Goal: Task Accomplishment & Management: Manage account settings

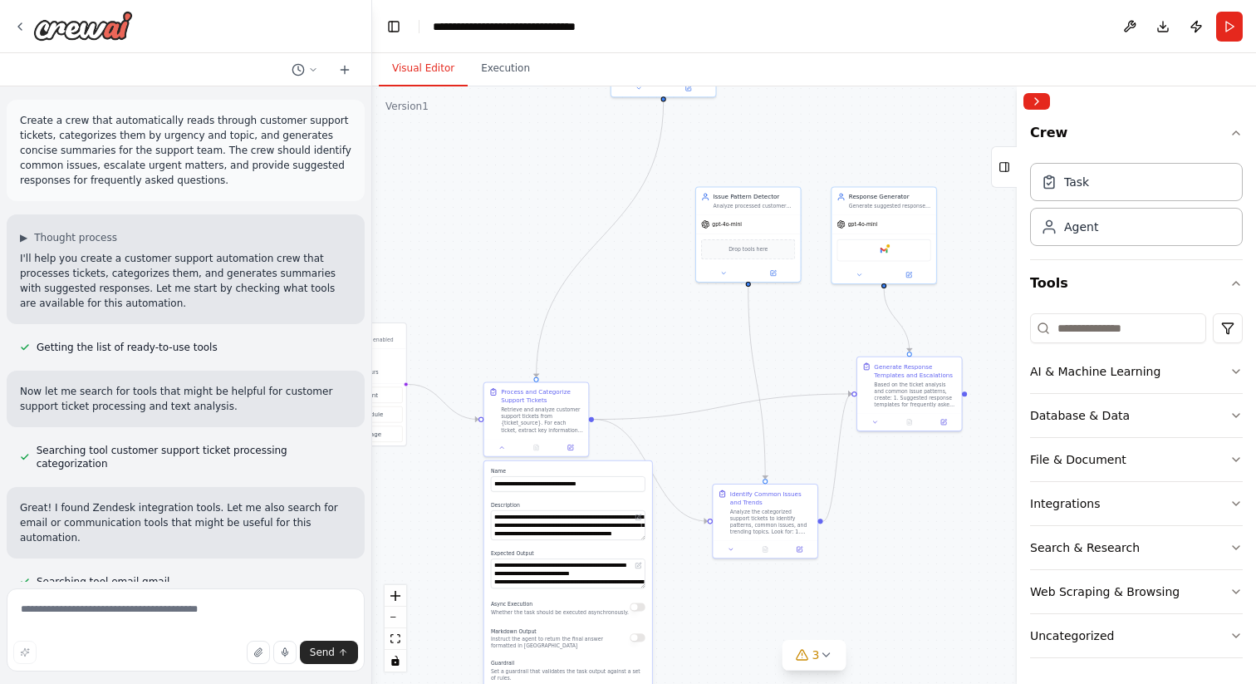
scroll to position [1, 0]
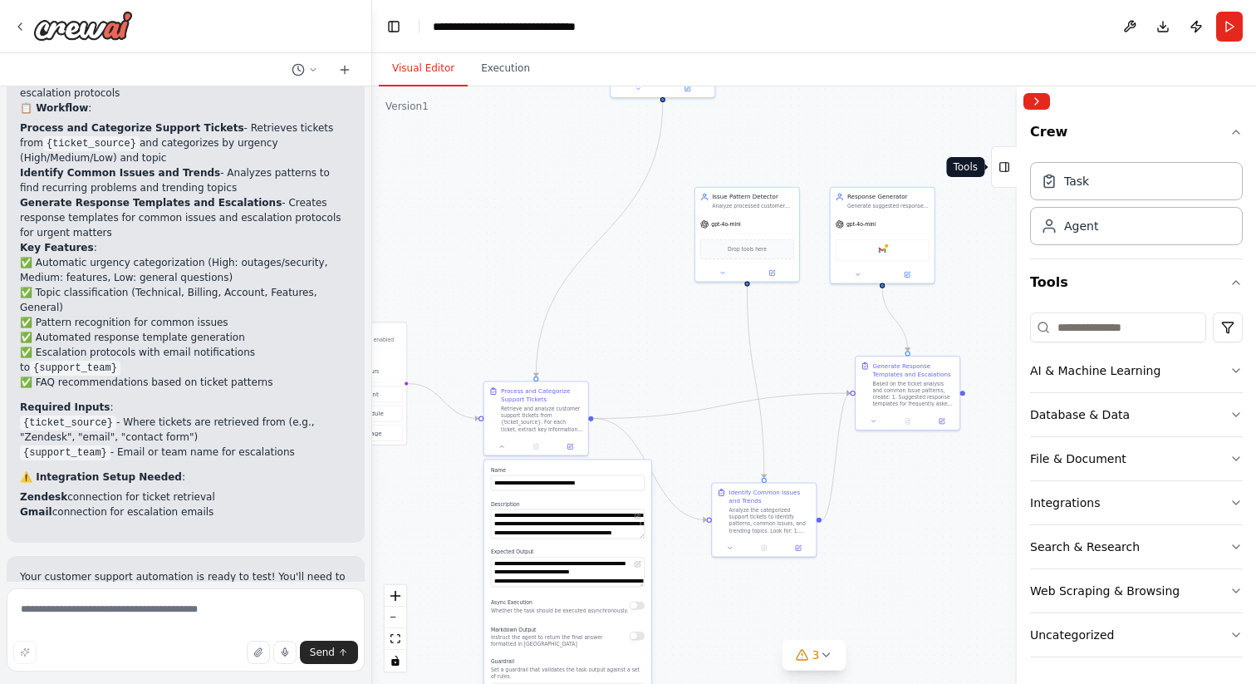
click at [1004, 169] on icon at bounding box center [1004, 167] width 12 height 27
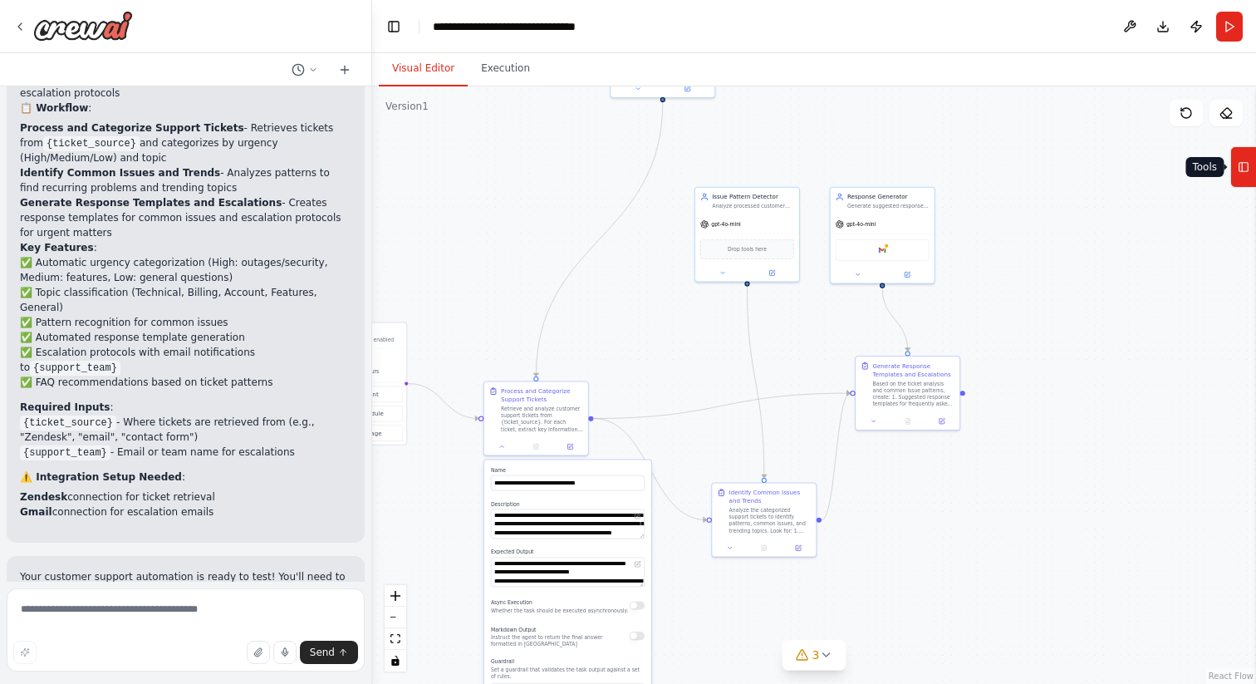
click at [1239, 157] on icon at bounding box center [1244, 167] width 12 height 27
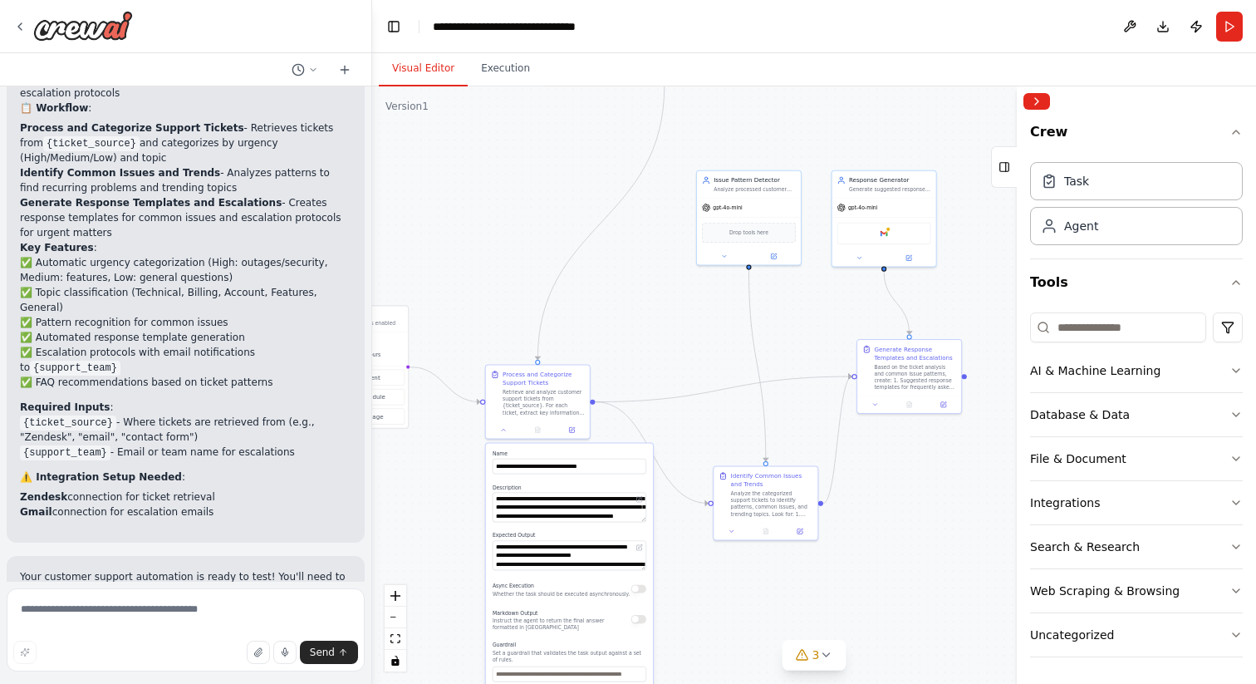
drag, startPoint x: 667, startPoint y: 310, endPoint x: 670, endPoint y: 293, distance: 16.9
click at [670, 293] on div ".deletable-edge-delete-btn { width: 20px; height: 20px; border: 0px solid #ffff…" at bounding box center [814, 384] width 884 height 597
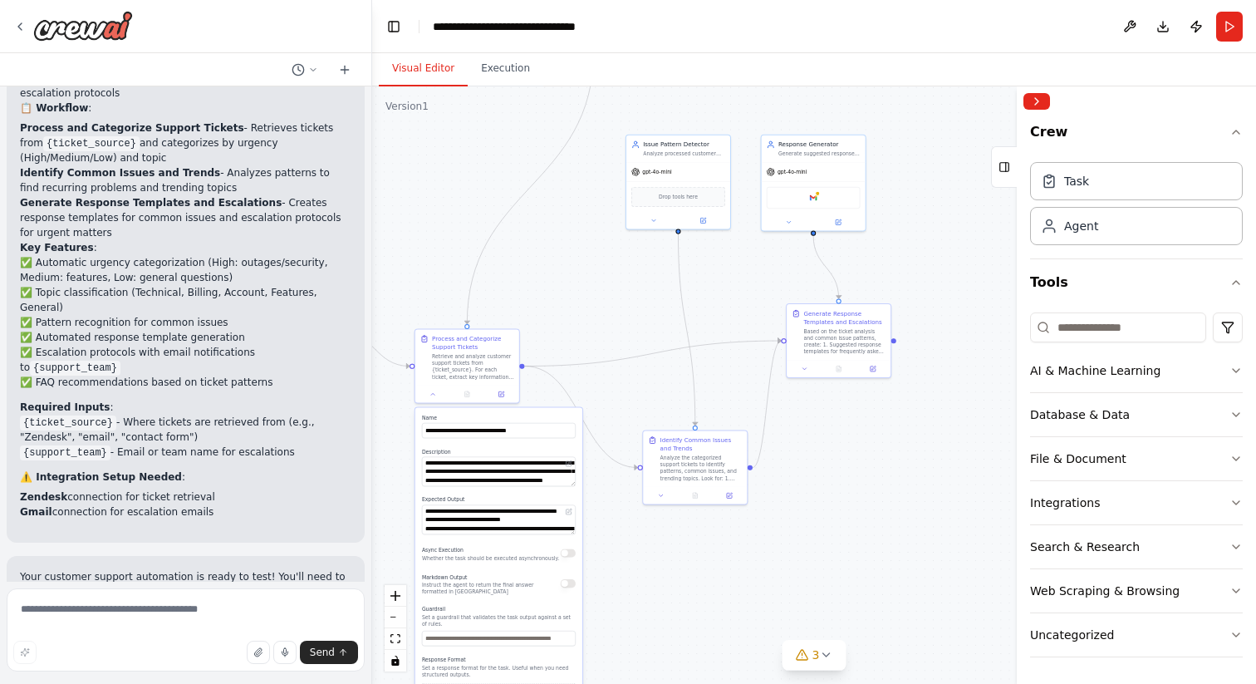
drag, startPoint x: 670, startPoint y: 293, endPoint x: 598, endPoint y: 258, distance: 80.6
click at [598, 258] on div ".deletable-edge-delete-btn { width: 20px; height: 20px; border: 0px solid #ffff…" at bounding box center [814, 384] width 884 height 597
click at [1246, 277] on div "Crew Task Agent Tools AI & Machine Learning Database & Data File & Document Int…" at bounding box center [1136, 399] width 239 height 567
click at [1239, 284] on icon "button" at bounding box center [1235, 282] width 13 height 13
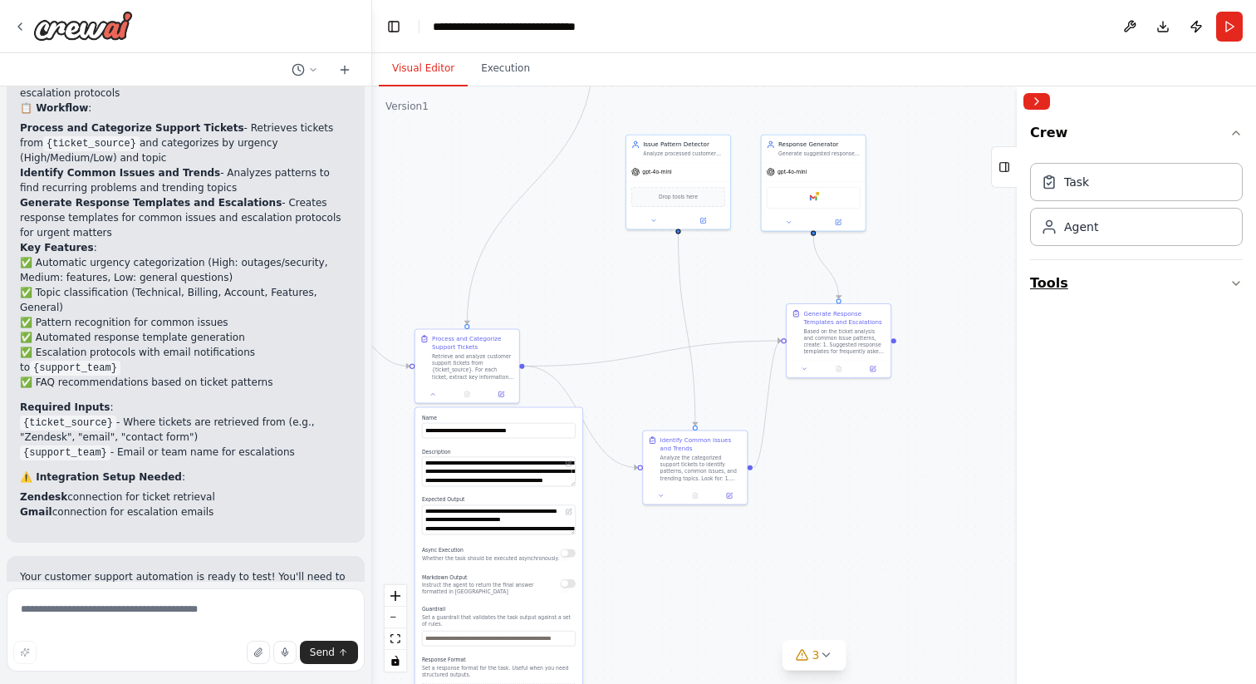
click at [1237, 278] on icon "button" at bounding box center [1235, 283] width 13 height 13
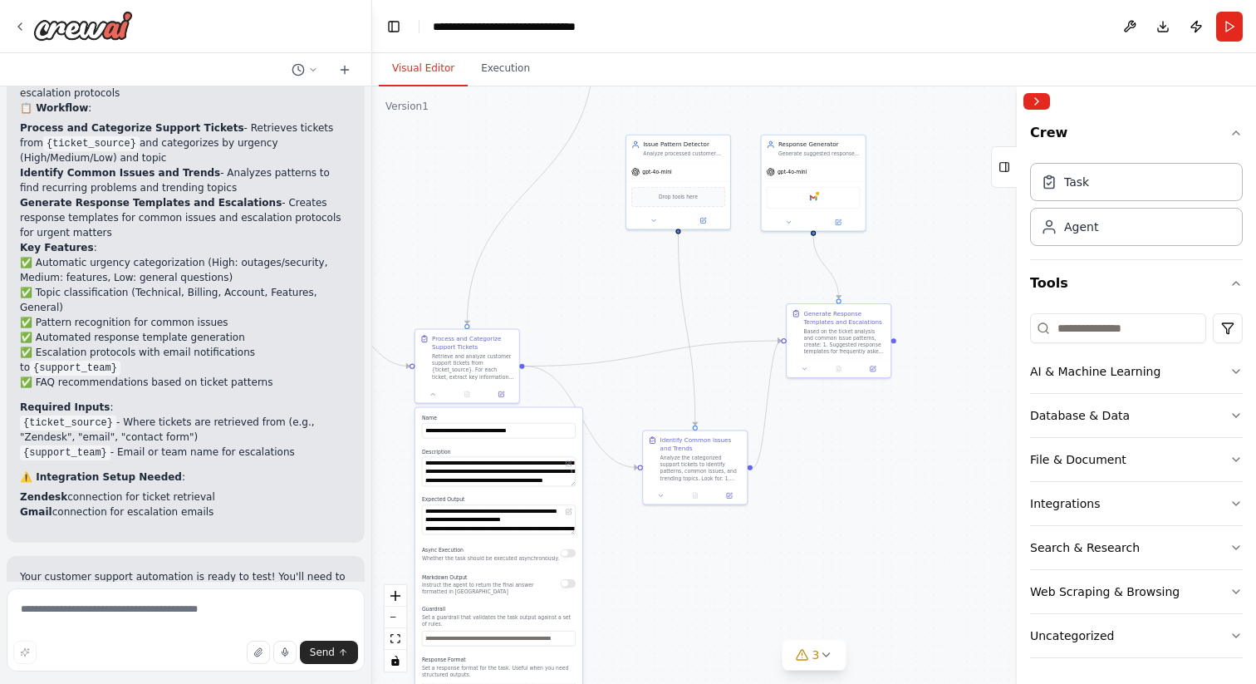
scroll to position [1, 0]
click at [1234, 132] on icon "button" at bounding box center [1235, 131] width 13 height 13
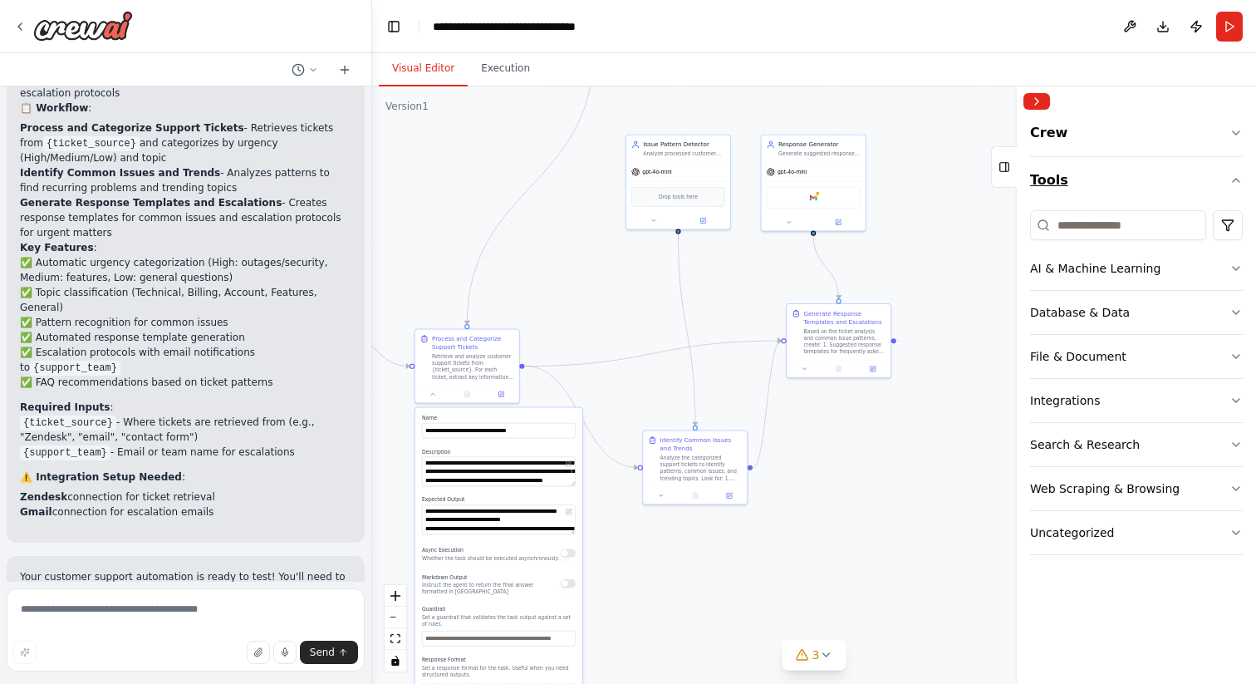
click at [1236, 174] on icon "button" at bounding box center [1235, 180] width 13 height 13
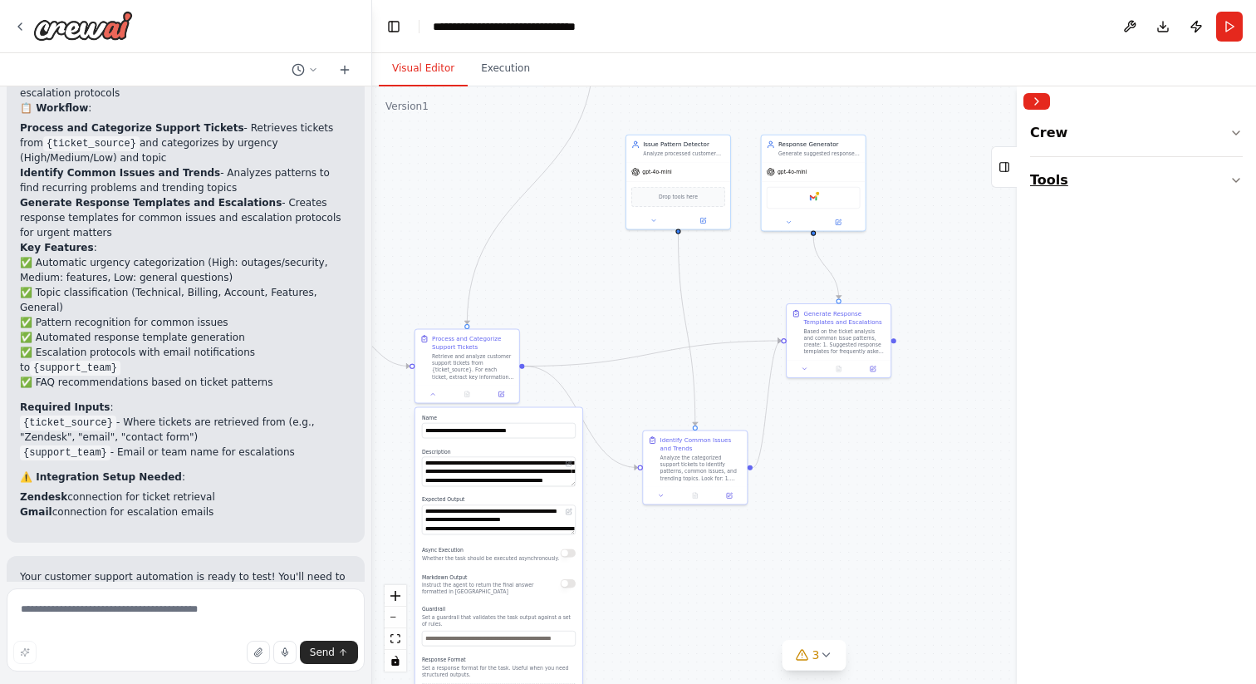
click at [1234, 171] on button "Tools" at bounding box center [1136, 180] width 213 height 47
click at [1235, 126] on icon "button" at bounding box center [1235, 132] width 13 height 13
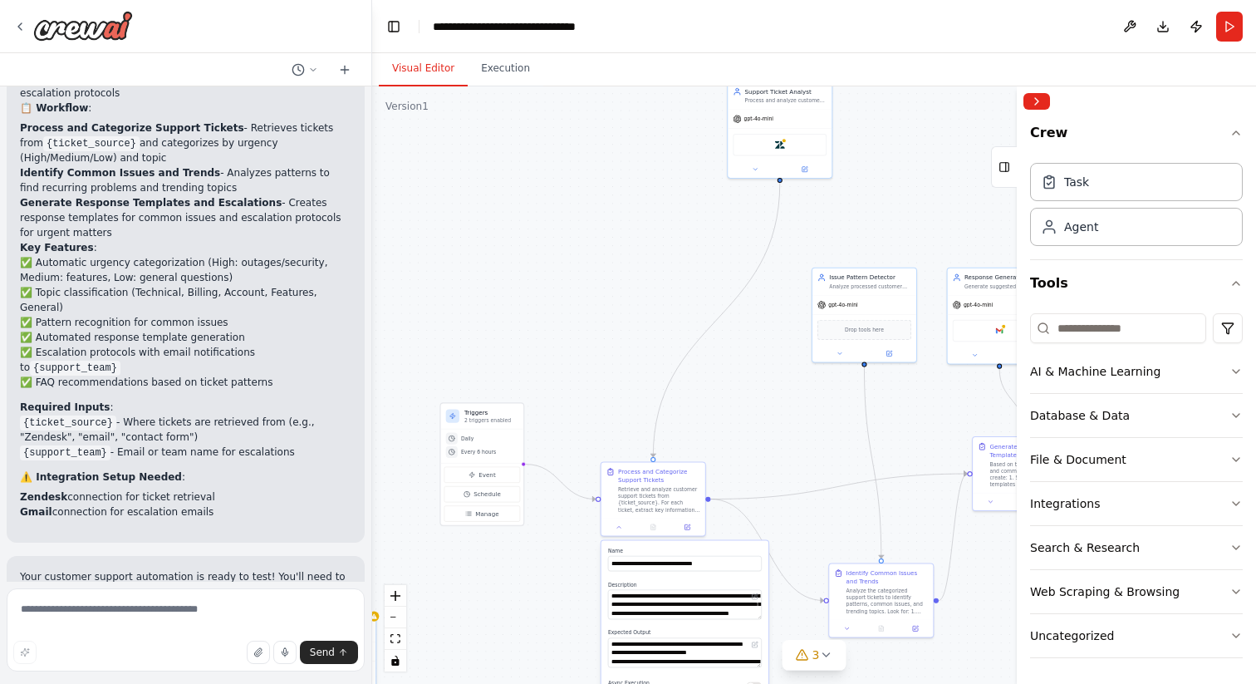
drag, startPoint x: 645, startPoint y: 272, endPoint x: 830, endPoint y: 405, distance: 227.3
click at [831, 405] on div ".deletable-edge-delete-btn { width: 20px; height: 20px; border: 0px solid #ffff…" at bounding box center [814, 384] width 884 height 597
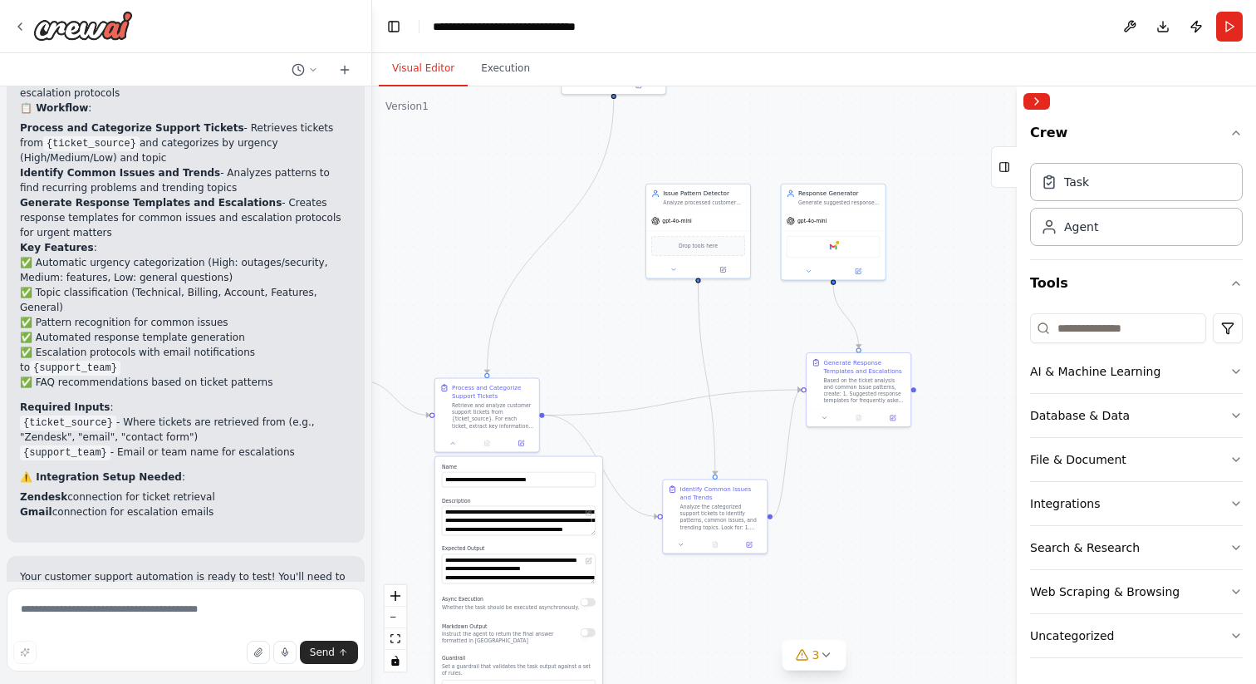
drag, startPoint x: 757, startPoint y: 423, endPoint x: 589, endPoint y: 337, distance: 188.4
click at [589, 337] on div ".deletable-edge-delete-btn { width: 20px; height: 20px; border: 0px solid #ffff…" at bounding box center [814, 384] width 884 height 597
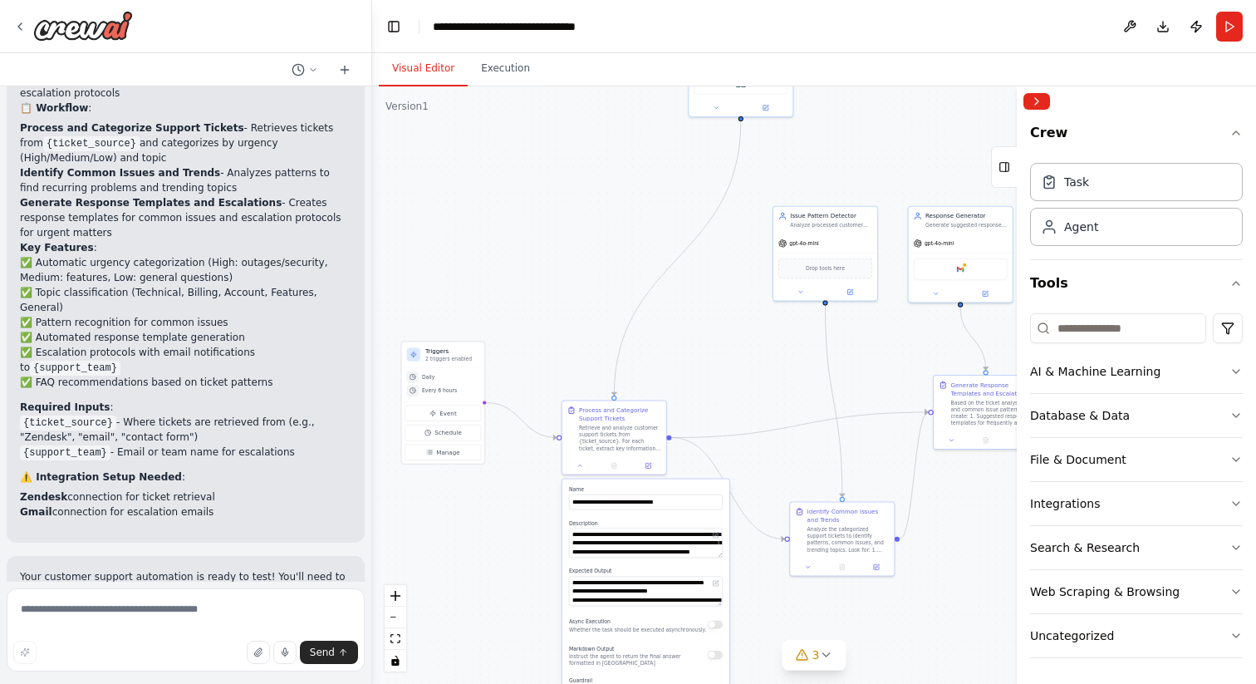
drag, startPoint x: 589, startPoint y: 337, endPoint x: 718, endPoint y: 361, distance: 131.0
click at [718, 361] on div ".deletable-edge-delete-btn { width: 20px; height: 20px; border: 0px solid #ffff…" at bounding box center [814, 384] width 884 height 597
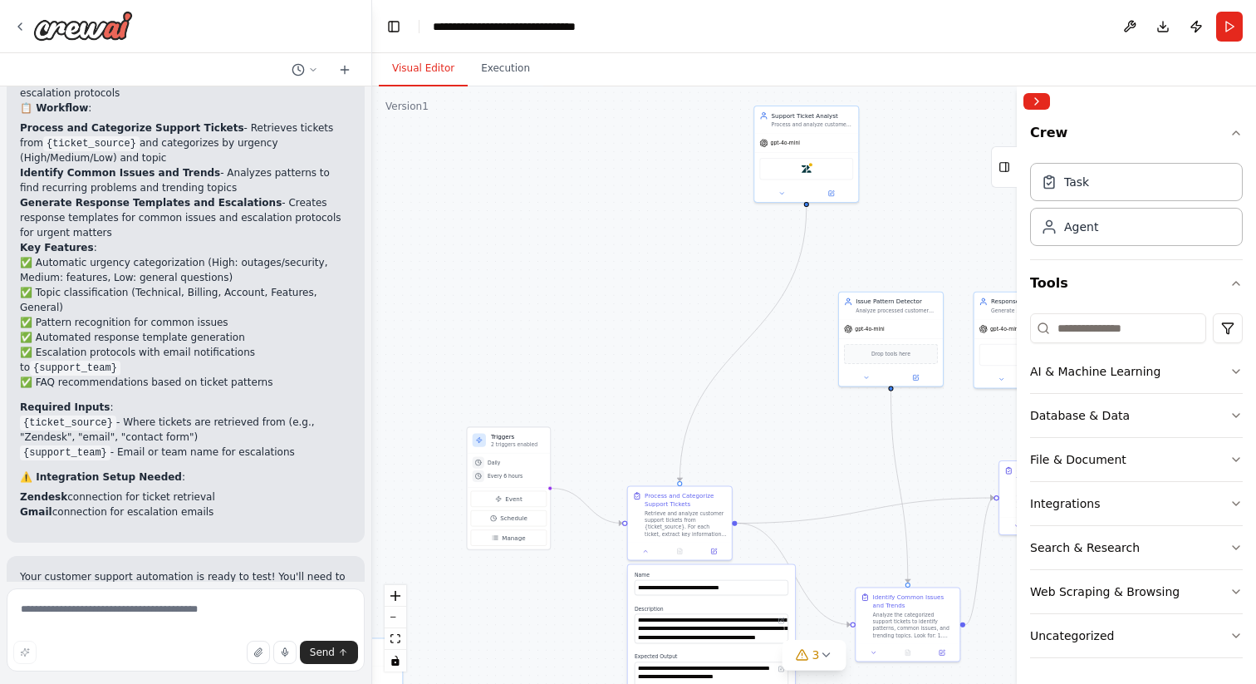
drag, startPoint x: 676, startPoint y: 305, endPoint x: 743, endPoint y: 390, distance: 108.3
click at [743, 390] on div ".deletable-edge-delete-btn { width: 20px; height: 20px; border: 0px solid #ffff…" at bounding box center [814, 384] width 884 height 597
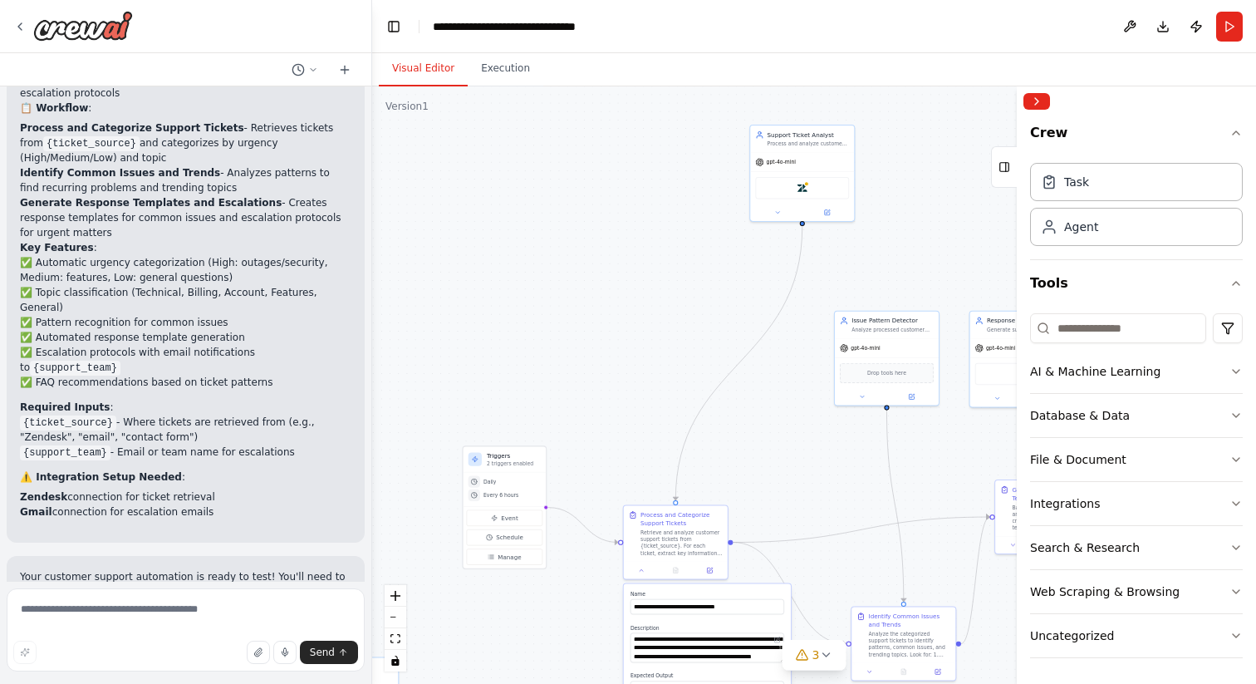
drag, startPoint x: 645, startPoint y: 287, endPoint x: 640, endPoint y: 307, distance: 19.6
click at [640, 307] on div ".deletable-edge-delete-btn { width: 20px; height: 20px; border: 0px solid #ffff…" at bounding box center [814, 384] width 884 height 597
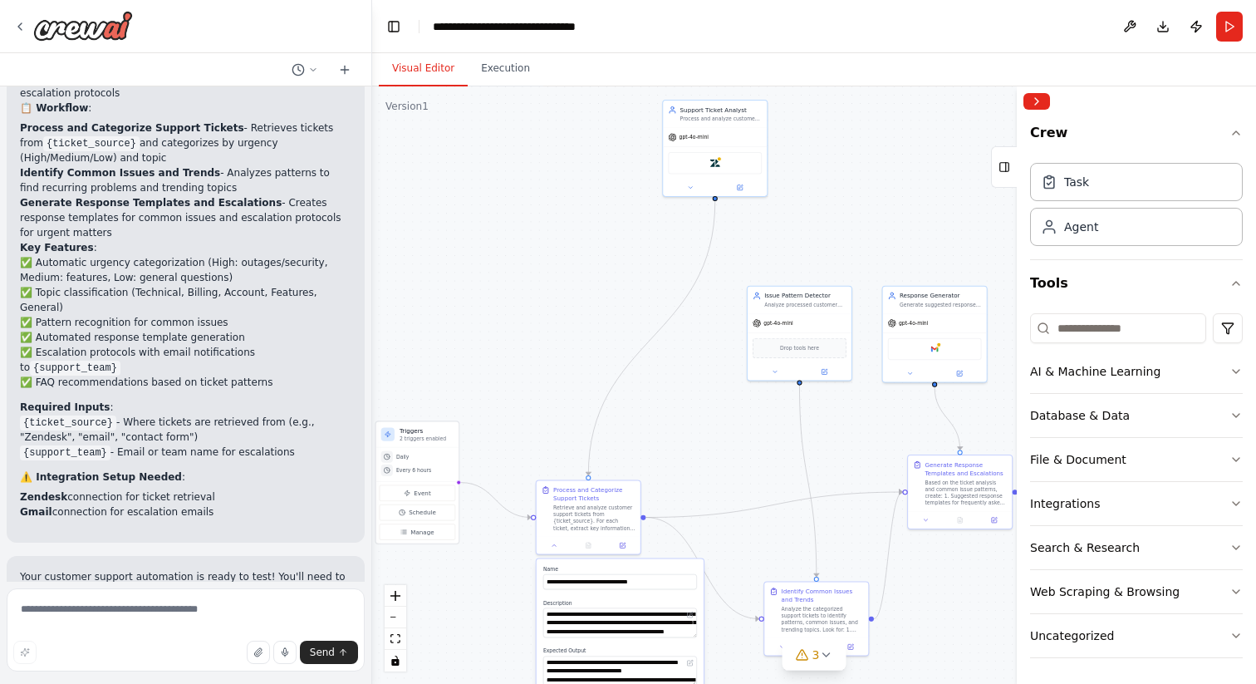
drag, startPoint x: 973, startPoint y: 233, endPoint x: 886, endPoint y: 208, distance: 90.7
click at [886, 208] on div ".deletable-edge-delete-btn { width: 20px; height: 20px; border: 0px solid #ffff…" at bounding box center [814, 384] width 884 height 597
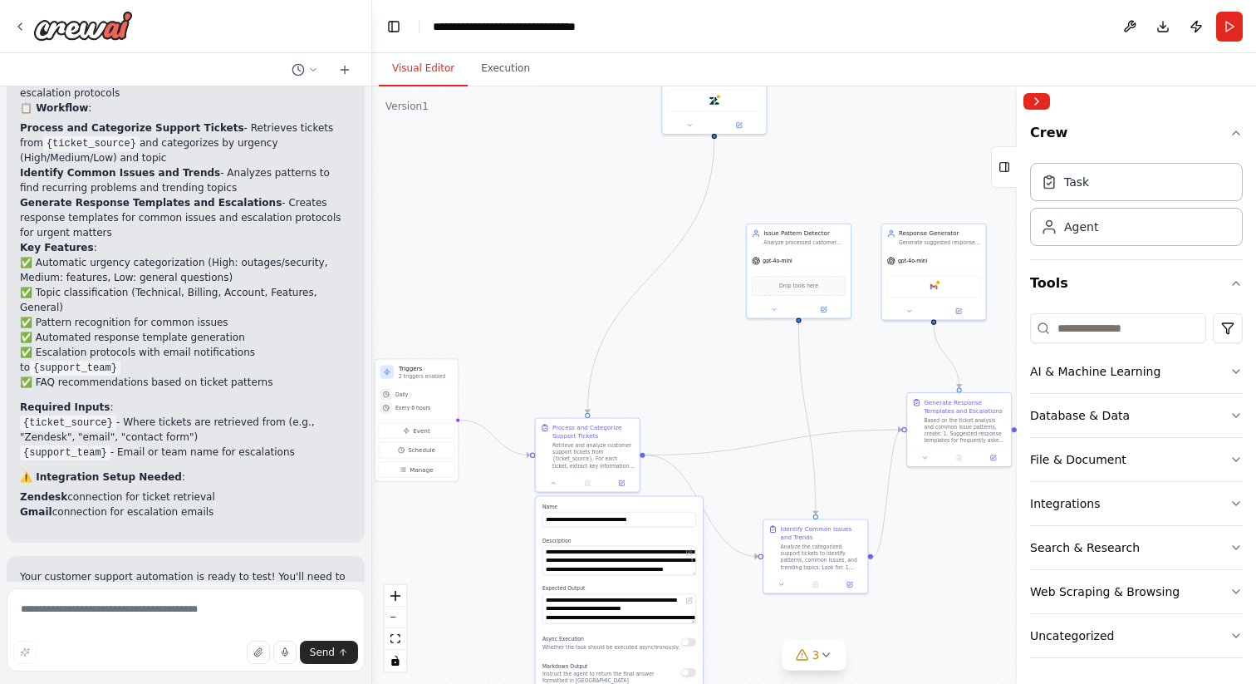
drag, startPoint x: 841, startPoint y: 447, endPoint x: 841, endPoint y: 385, distance: 61.5
click at [841, 385] on div ".deletable-edge-delete-btn { width: 20px; height: 20px; border: 0px solid #ffff…" at bounding box center [814, 384] width 884 height 597
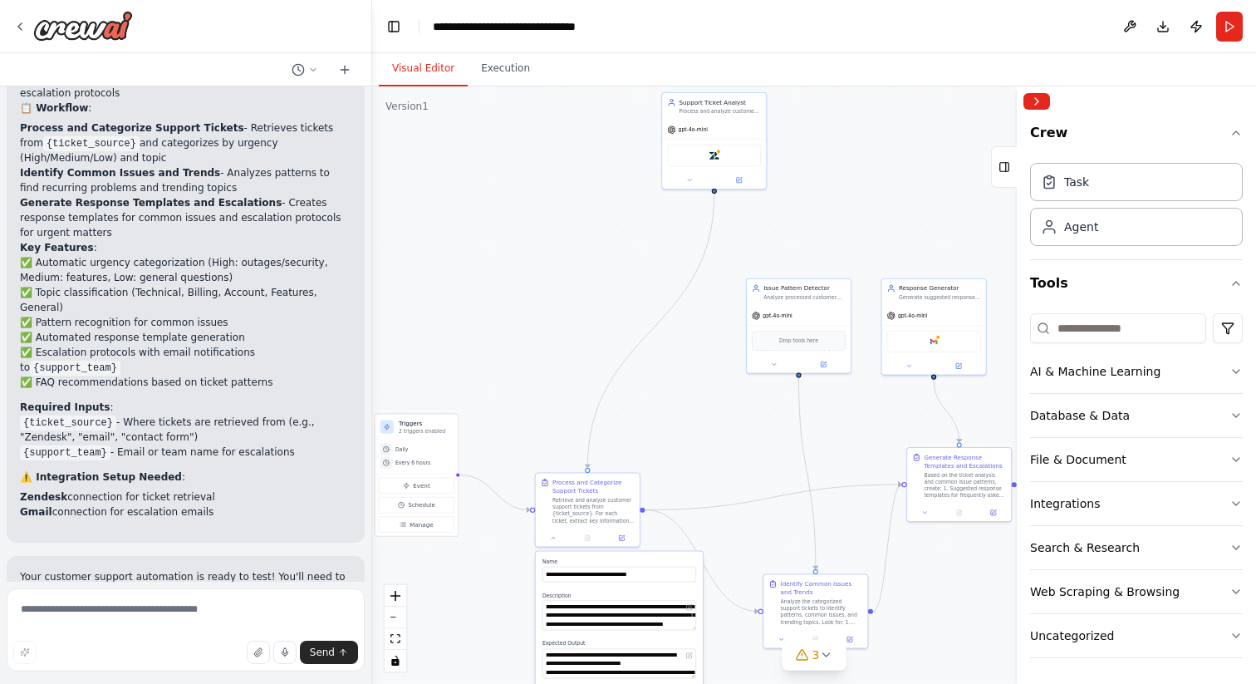
drag, startPoint x: 930, startPoint y: 156, endPoint x: 930, endPoint y: 209, distance: 53.2
click at [930, 209] on div ".deletable-edge-delete-btn { width: 20px; height: 20px; border: 0px solid #ffff…" at bounding box center [814, 384] width 884 height 597
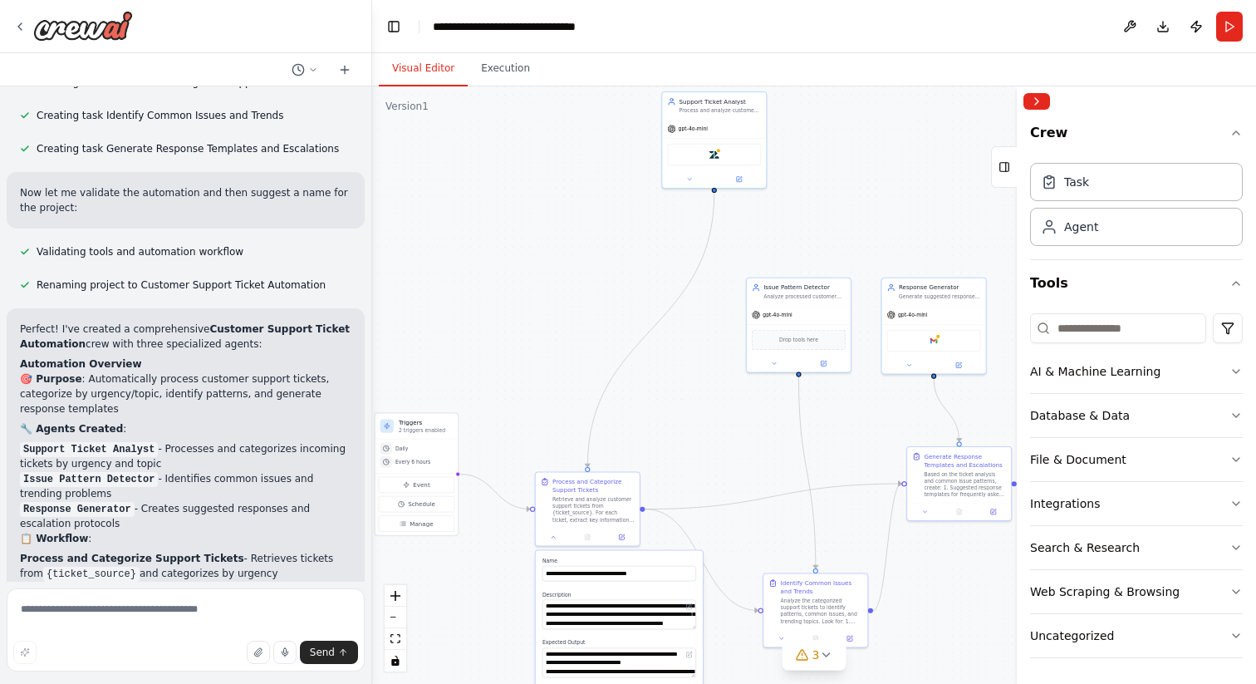
scroll to position [1270, 0]
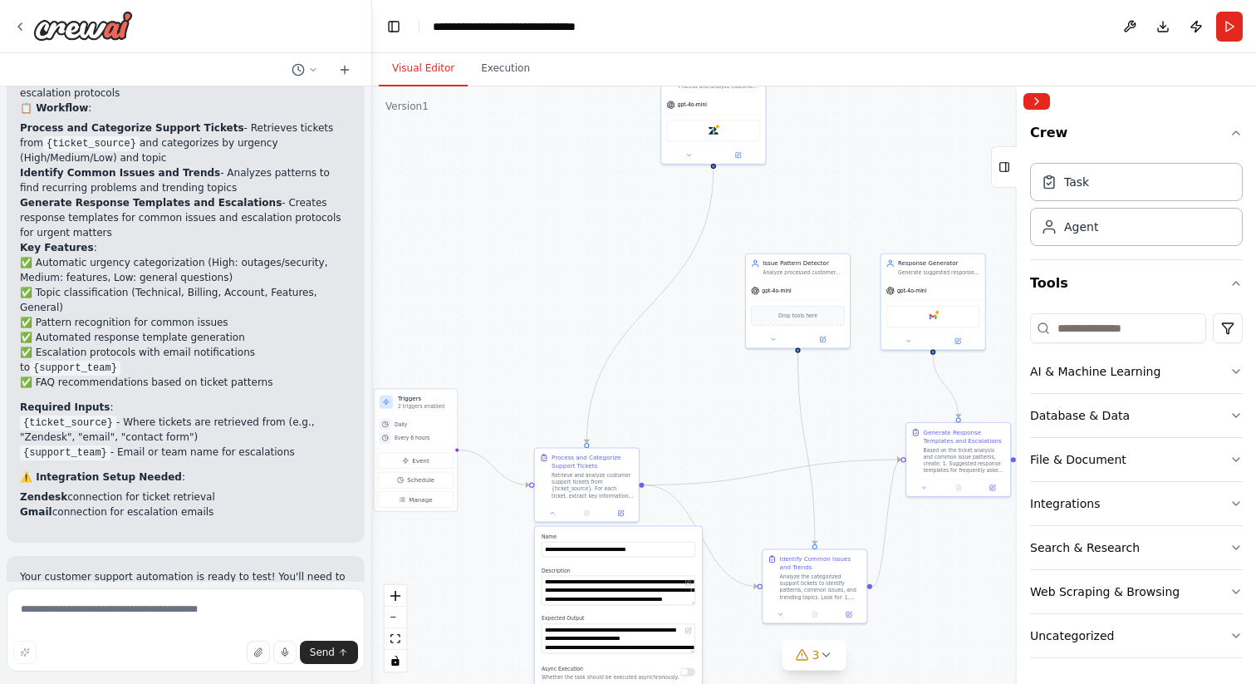
drag, startPoint x: 673, startPoint y: 432, endPoint x: 672, endPoint y: 408, distance: 24.1
click at [672, 408] on div ".deletable-edge-delete-btn { width: 20px; height: 20px; border: 0px solid #ffff…" at bounding box center [814, 384] width 884 height 597
click at [677, 493] on div ".deletable-edge-delete-btn { width: 20px; height: 20px; border: 0px solid #ffff…" at bounding box center [814, 384] width 884 height 597
click at [825, 655] on icon at bounding box center [825, 654] width 7 height 3
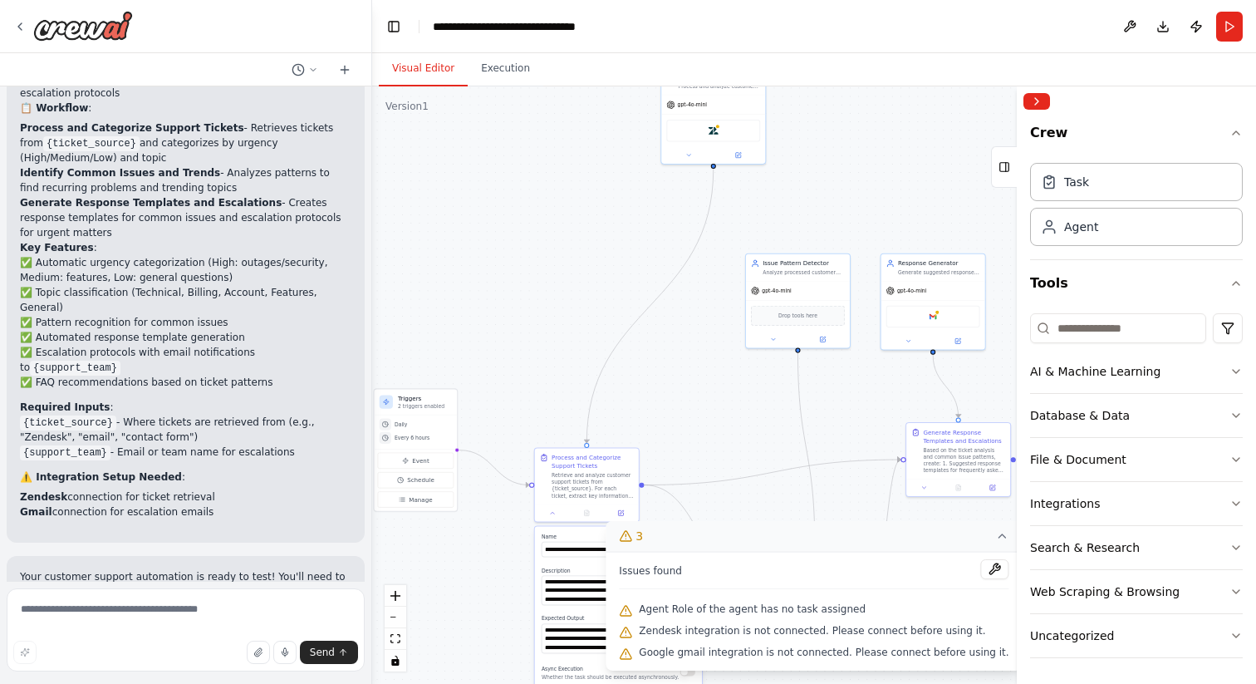
click at [708, 438] on div ".deletable-edge-delete-btn { width: 20px; height: 20px; border: 0px solid #ffff…" at bounding box center [814, 384] width 884 height 597
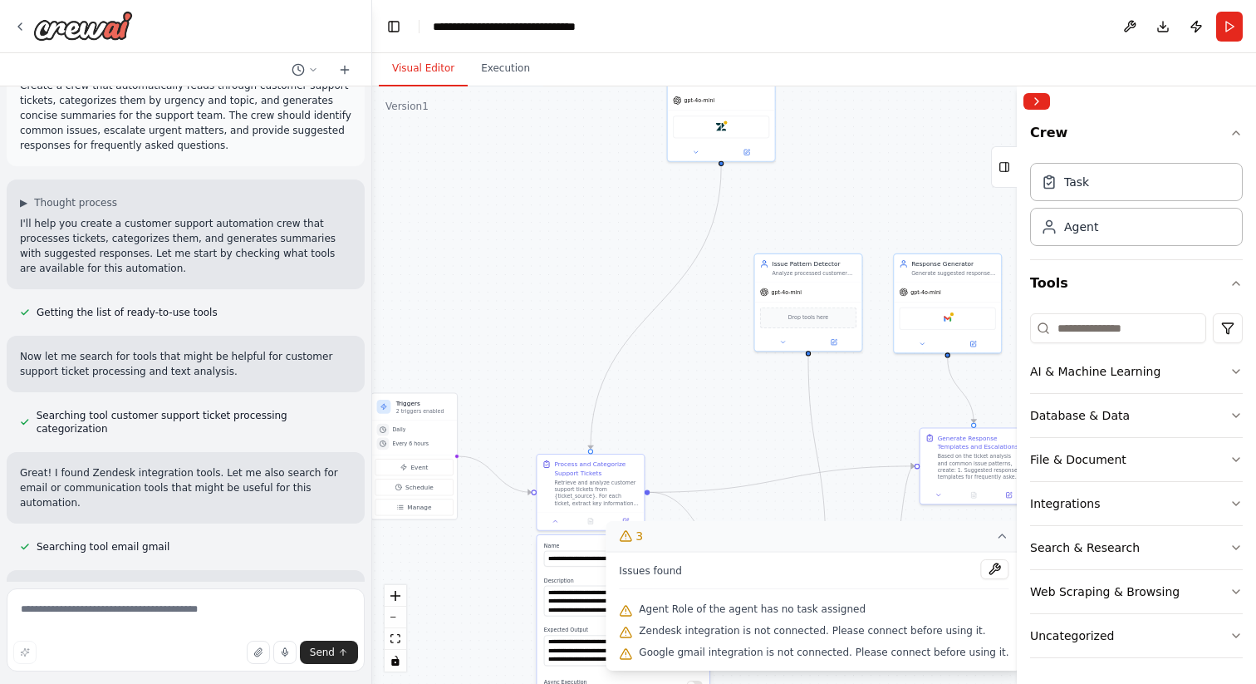
scroll to position [0, 0]
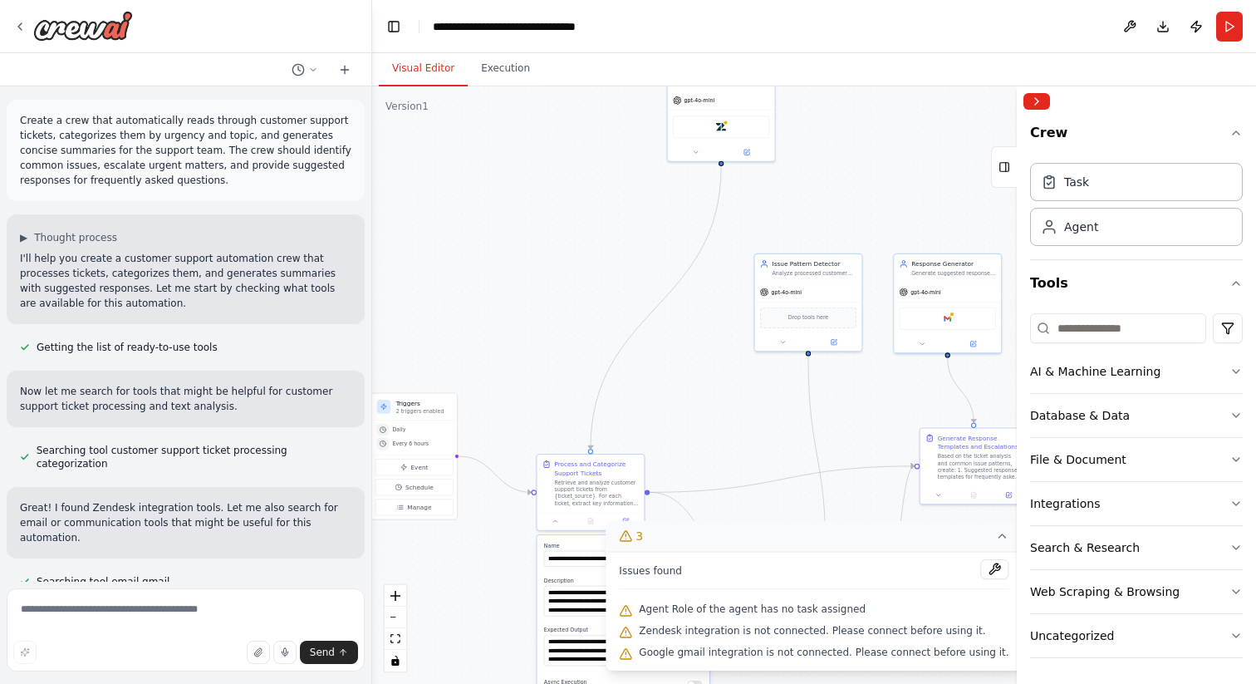
click at [558, 68] on div "Visual Editor Execution" at bounding box center [814, 69] width 884 height 33
click at [503, 70] on button "Execution" at bounding box center [506, 69] width 76 height 35
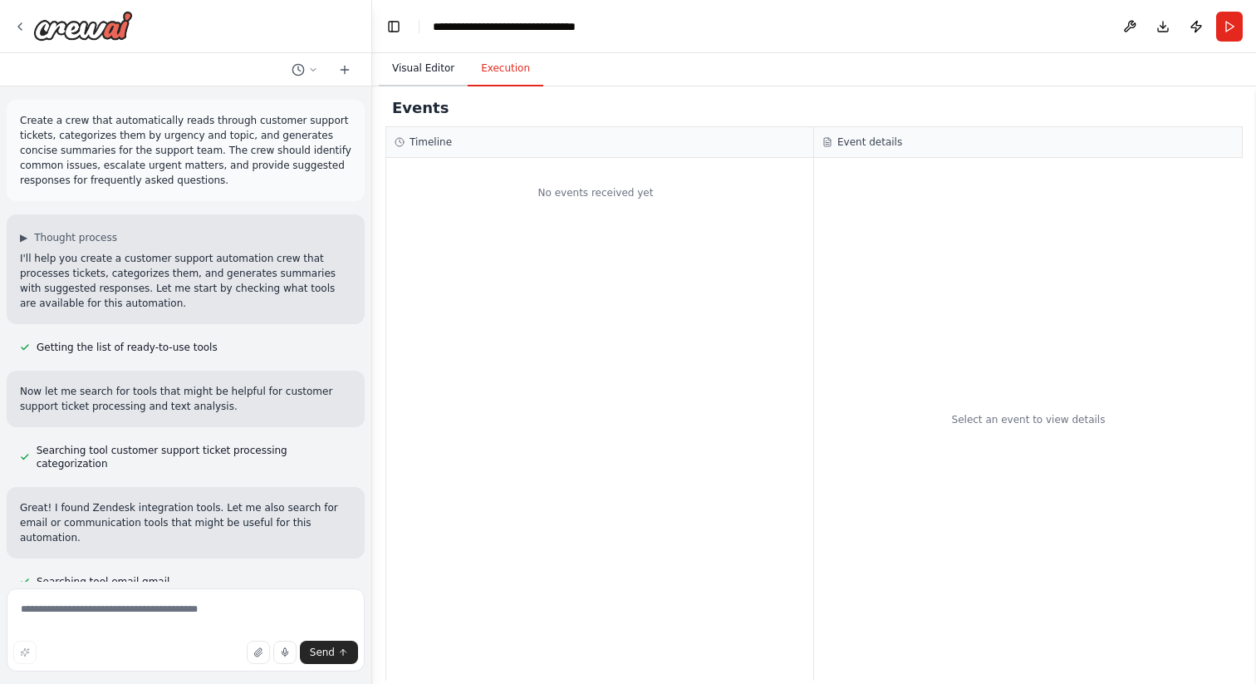
click at [428, 66] on button "Visual Editor" at bounding box center [423, 69] width 89 height 35
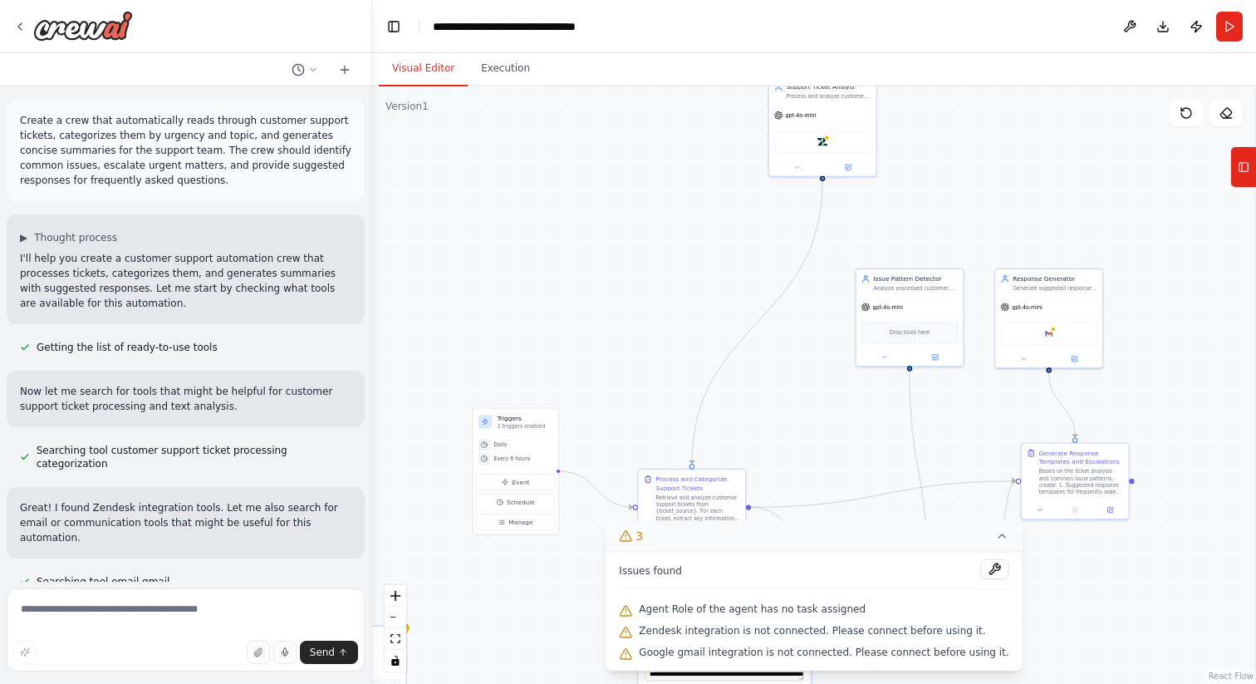
drag, startPoint x: 417, startPoint y: 221, endPoint x: 518, endPoint y: 236, distance: 101.6
click at [518, 236] on div ".deletable-edge-delete-btn { width: 20px; height: 20px; border: 0px solid #ffff…" at bounding box center [814, 384] width 884 height 597
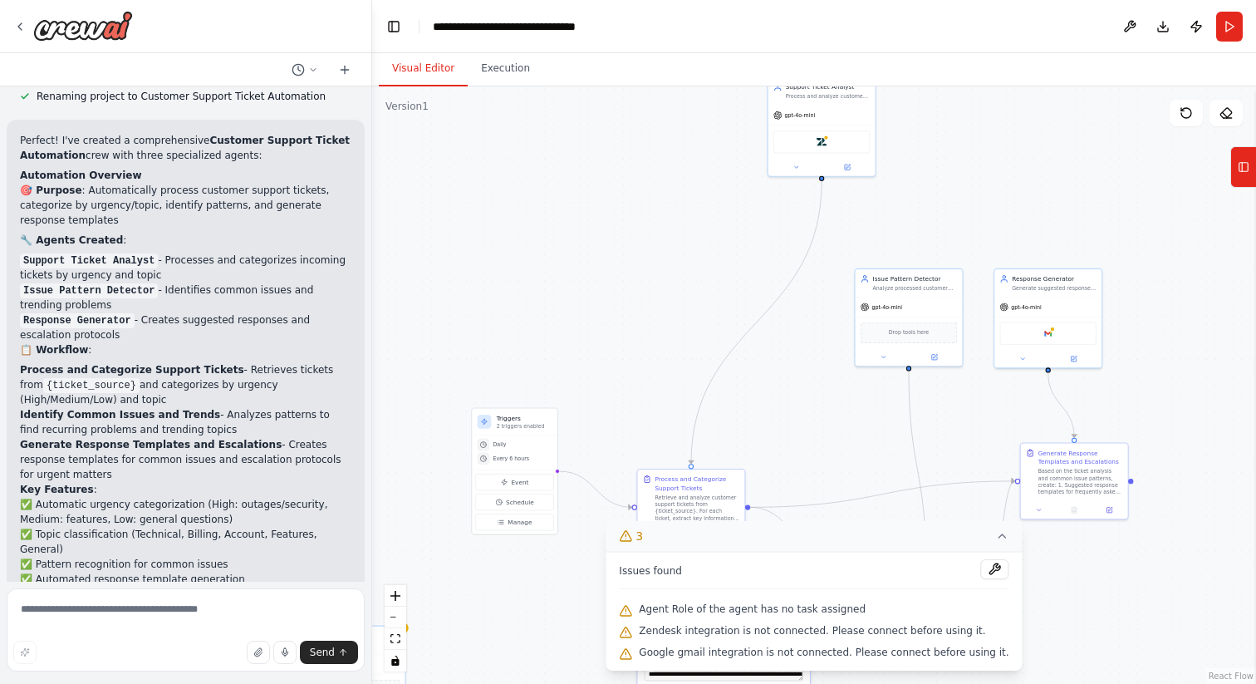
scroll to position [1031, 0]
click at [996, 540] on icon at bounding box center [1002, 535] width 13 height 13
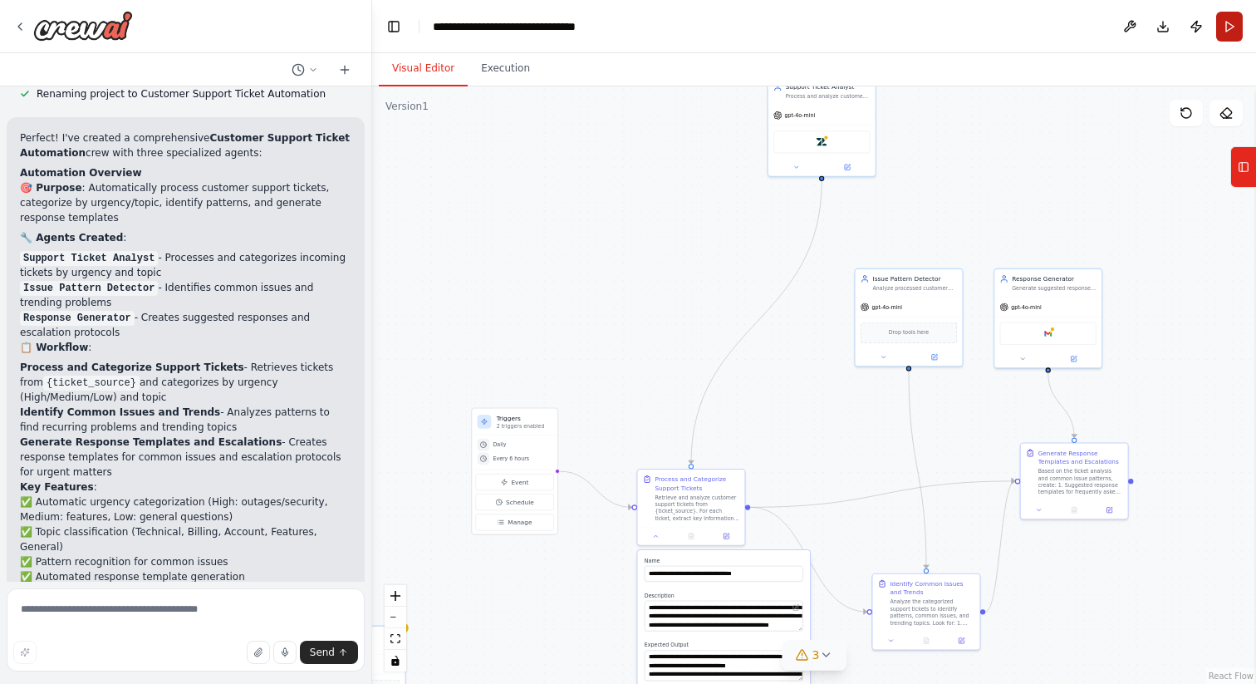
click at [1233, 27] on button "Run" at bounding box center [1229, 27] width 27 height 30
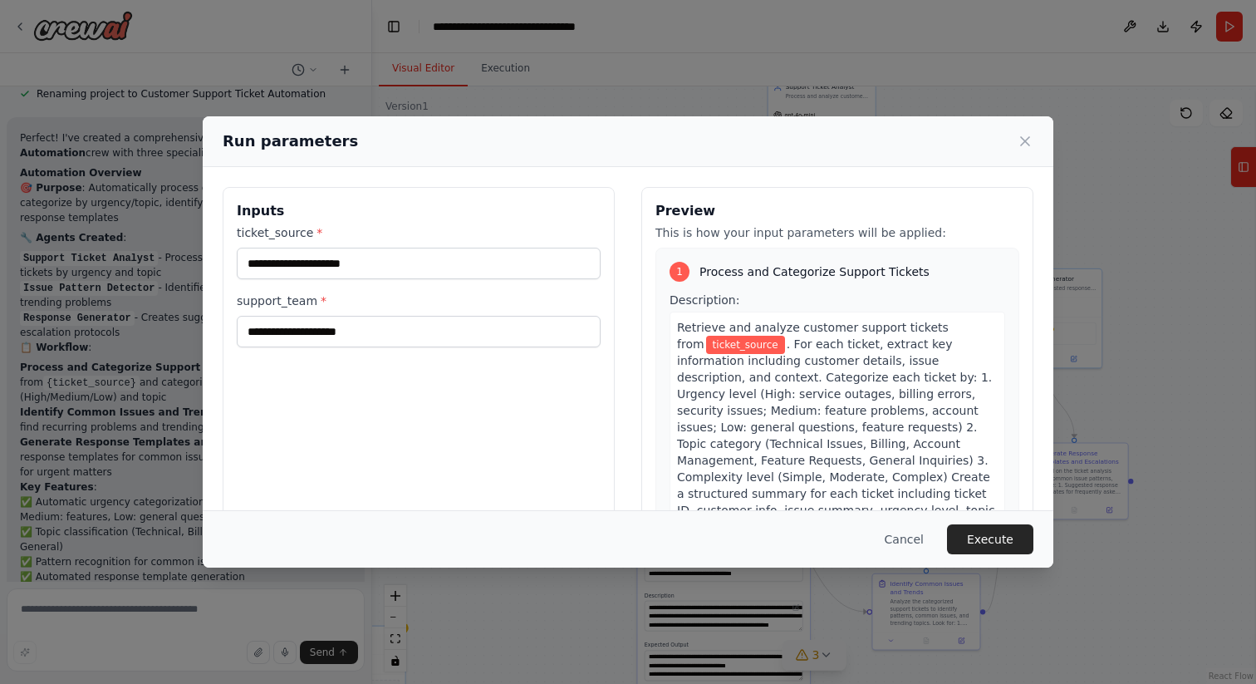
click at [699, 223] on div "Preview This is how your input parameters will be applied: 1 Process and Catego…" at bounding box center [837, 384] width 392 height 394
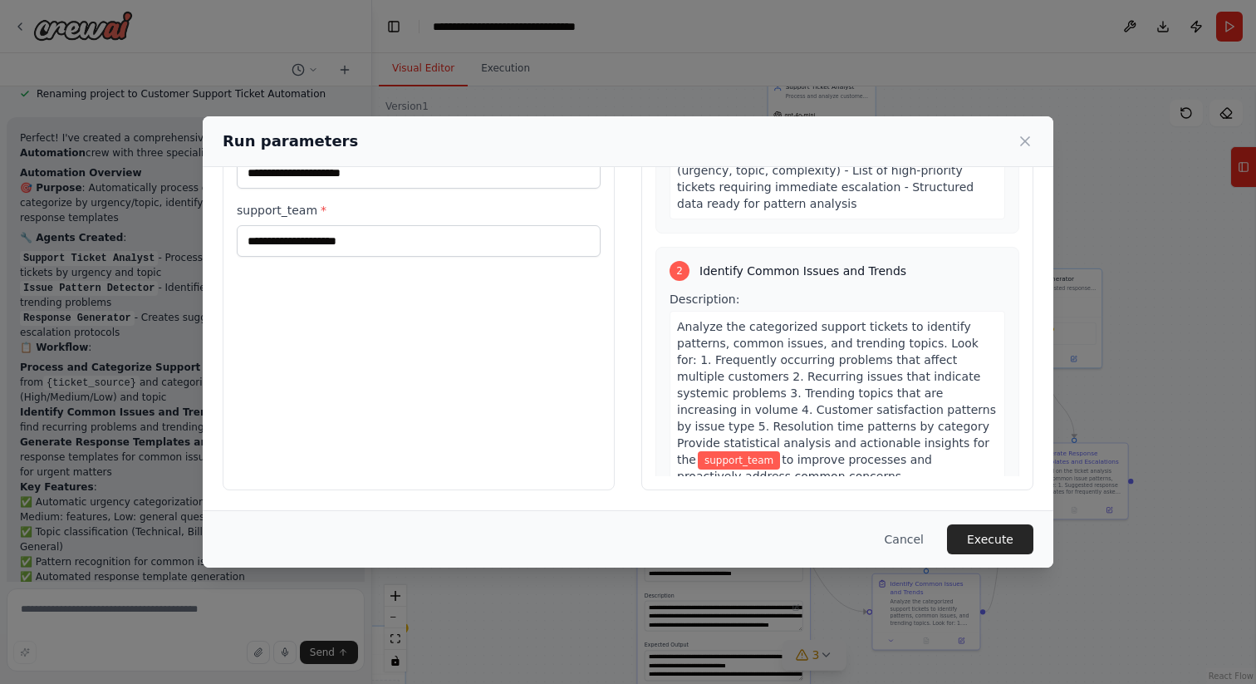
scroll to position [0, 0]
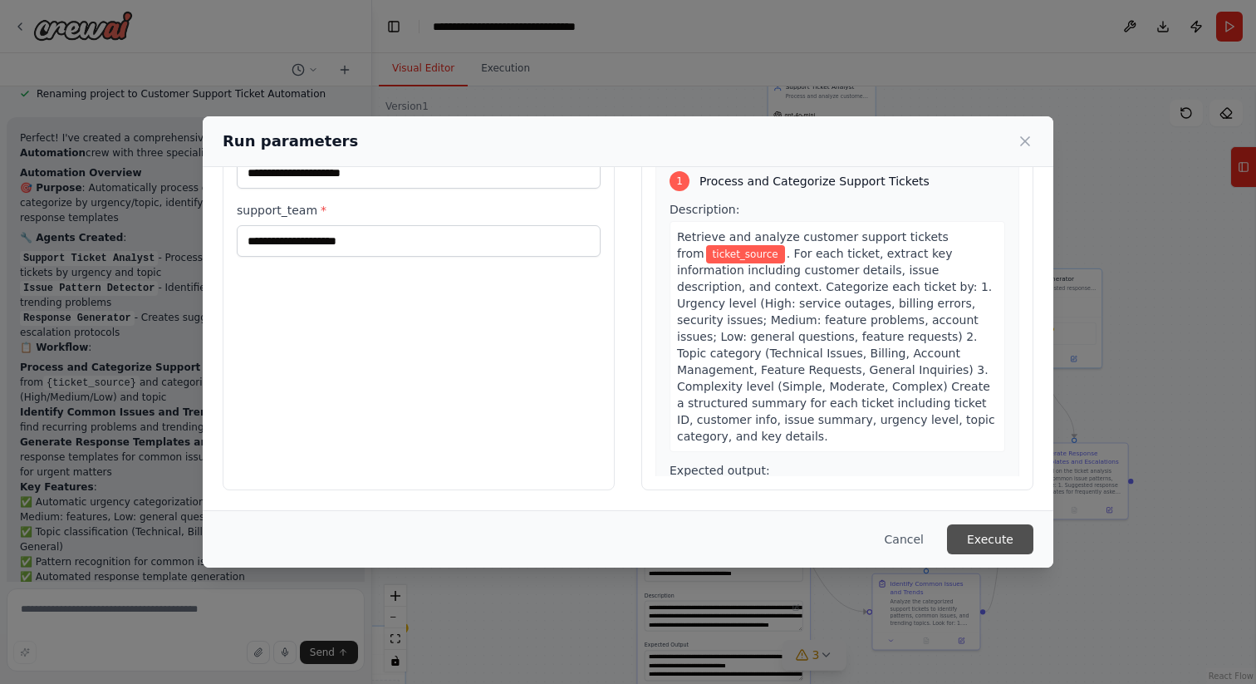
click at [982, 542] on button "Execute" at bounding box center [990, 539] width 86 height 30
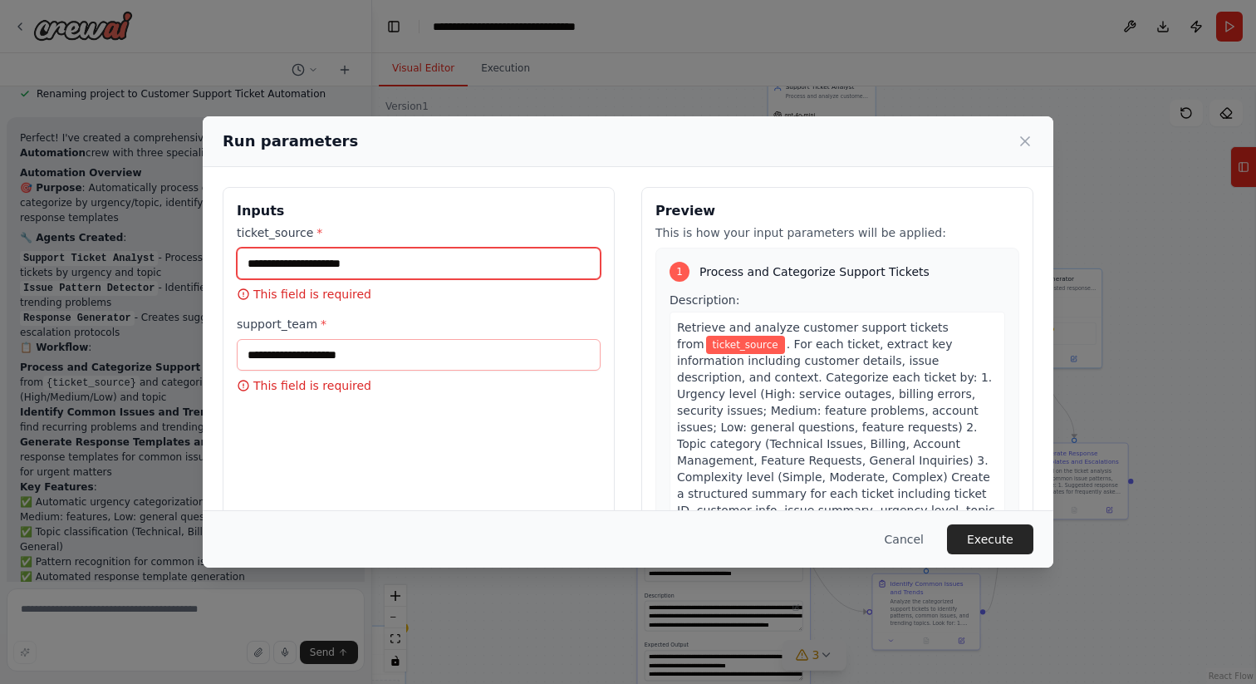
click at [395, 272] on input "ticket_source *" at bounding box center [419, 264] width 364 height 32
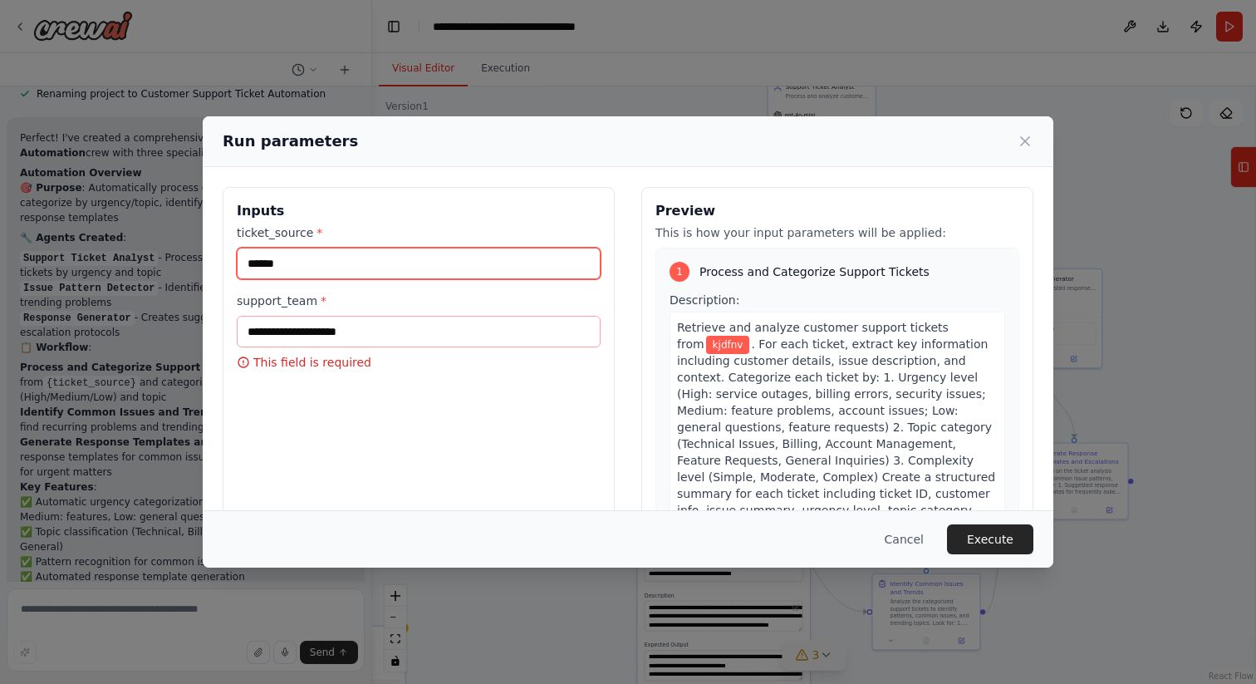
type input "******"
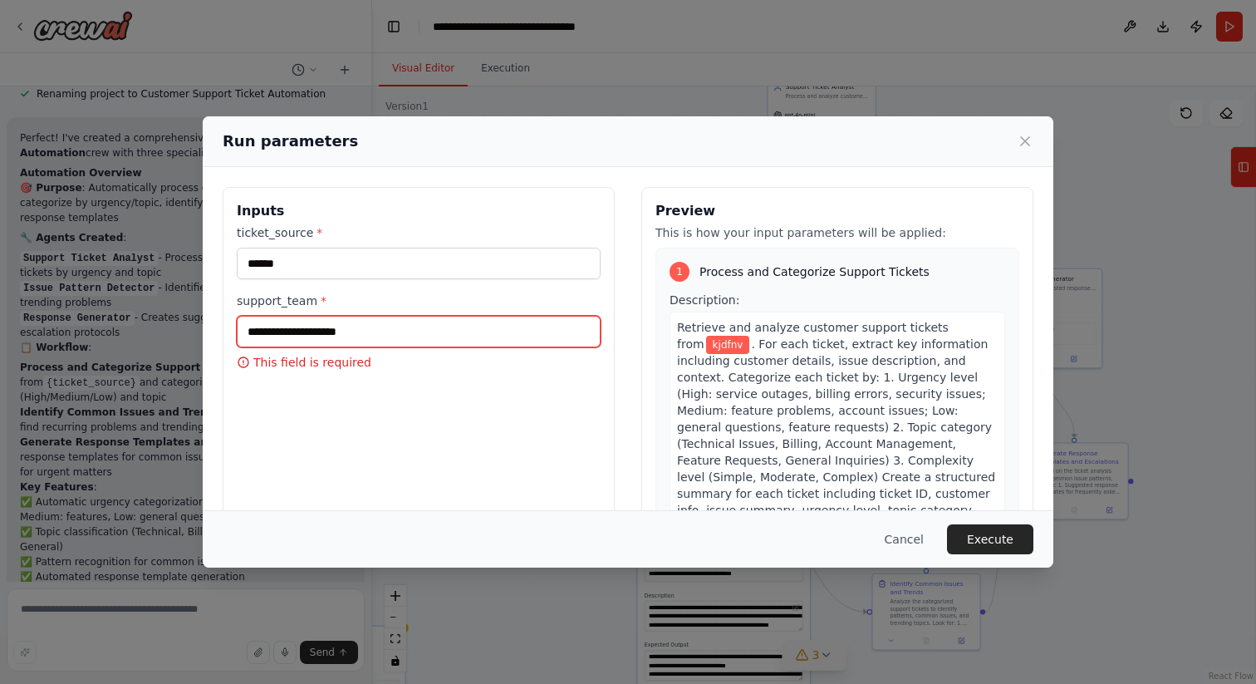
click at [400, 334] on input "support_team *" at bounding box center [419, 332] width 364 height 32
type input "******"
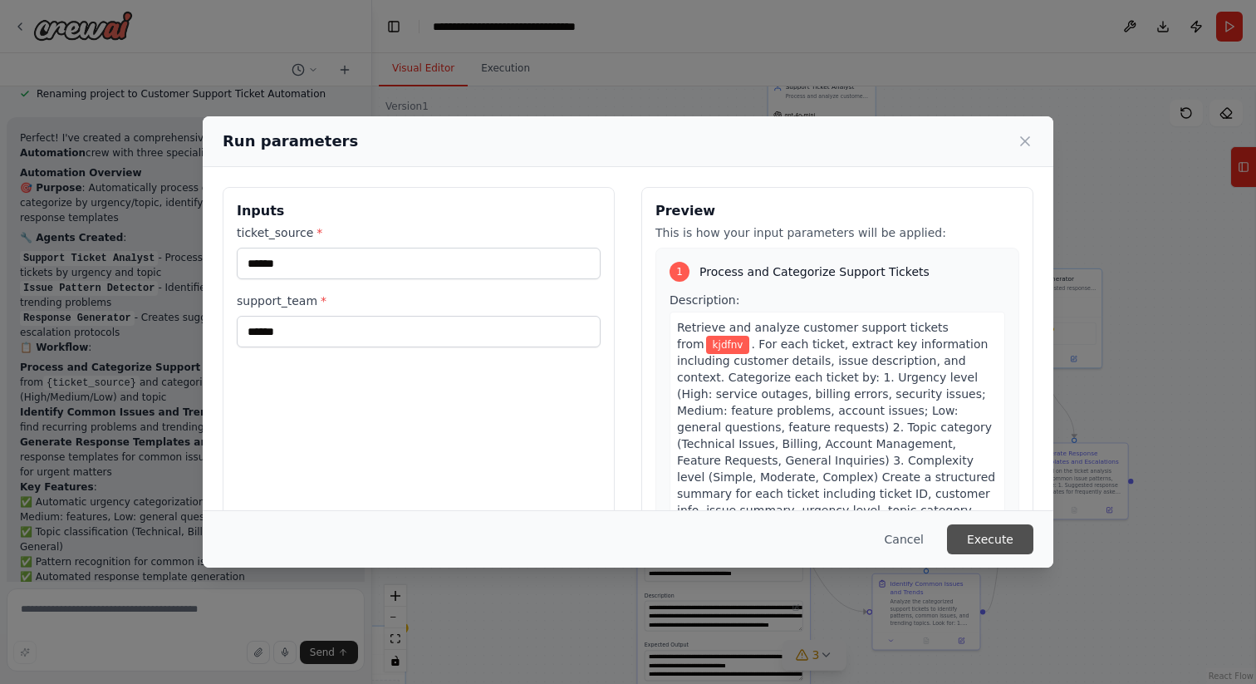
click at [1031, 537] on button "Execute" at bounding box center [990, 539] width 86 height 30
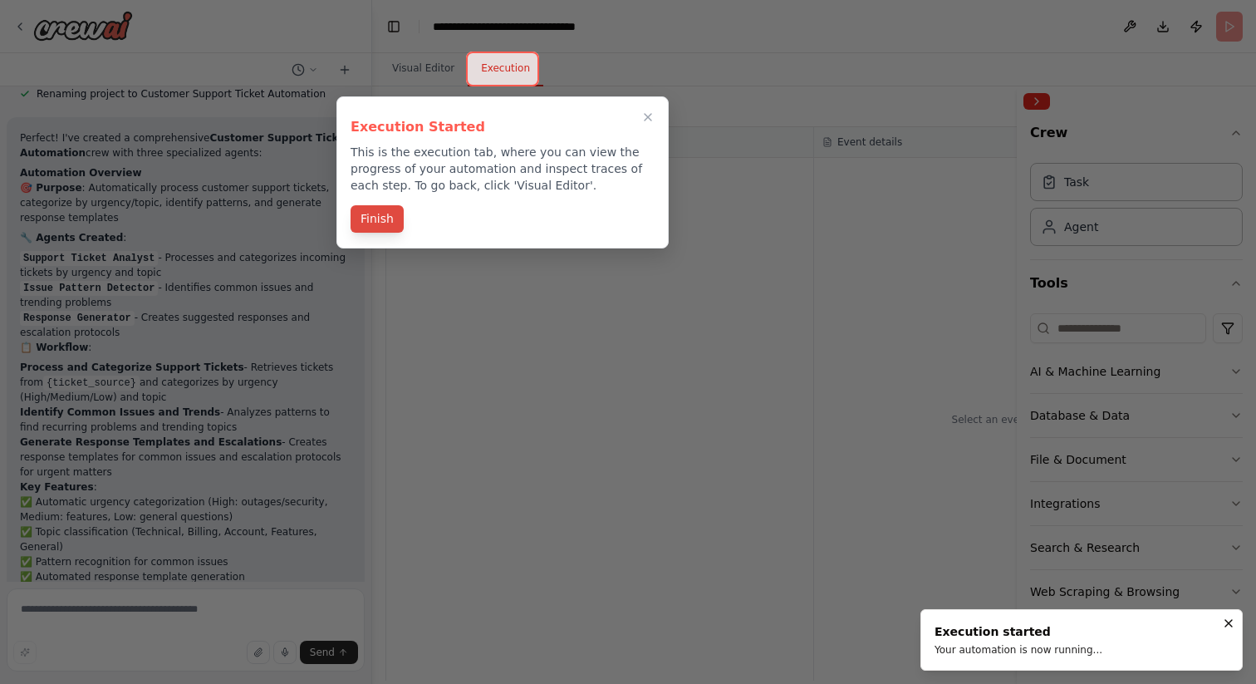
click at [367, 214] on button "Finish" at bounding box center [377, 218] width 53 height 27
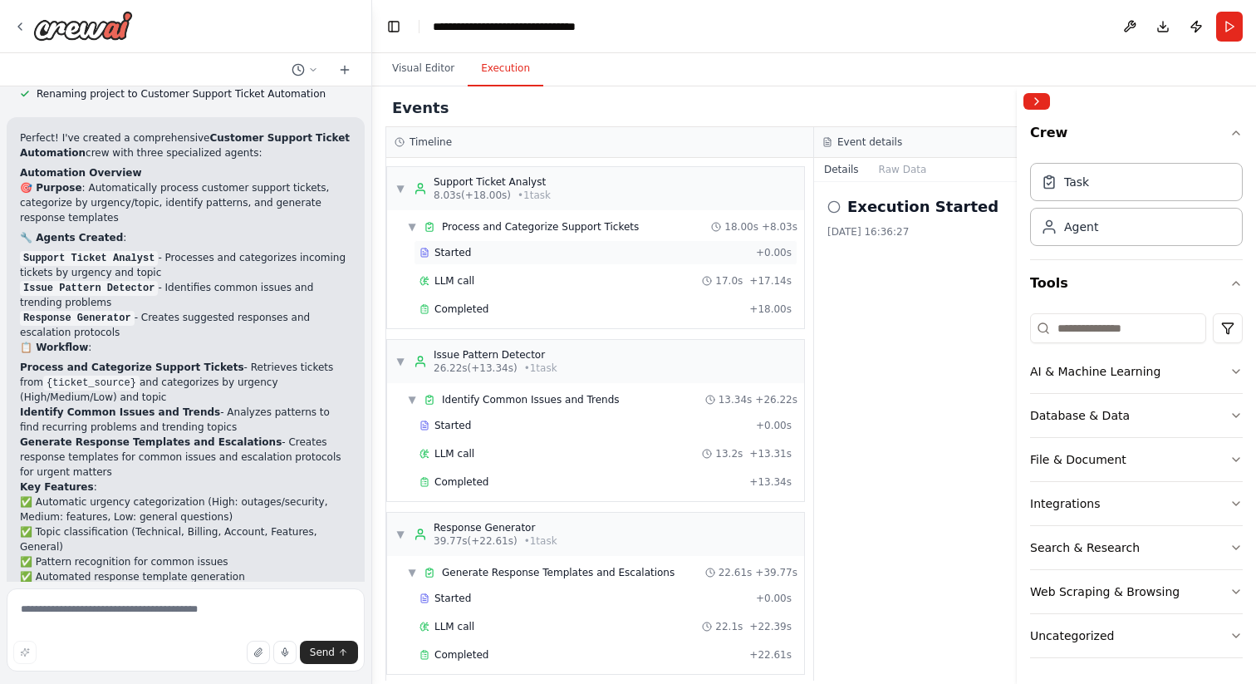
scroll to position [12, 0]
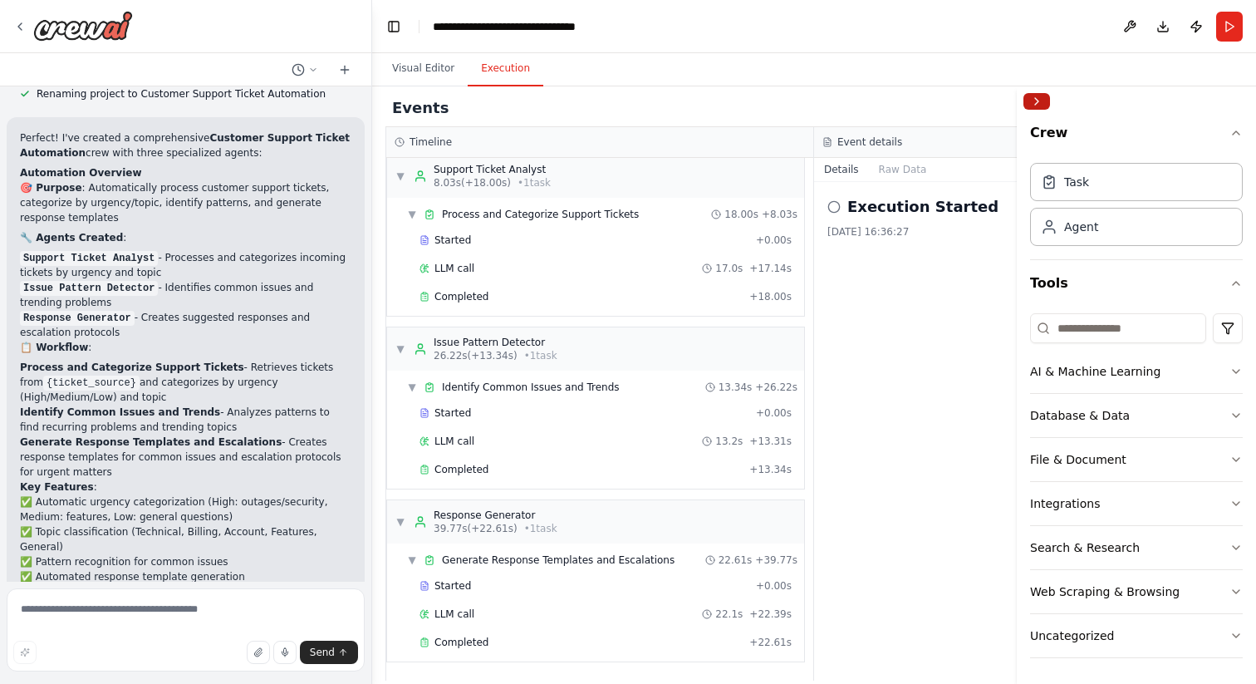
click at [1031, 103] on button "Collapse right sidebar" at bounding box center [1036, 101] width 27 height 17
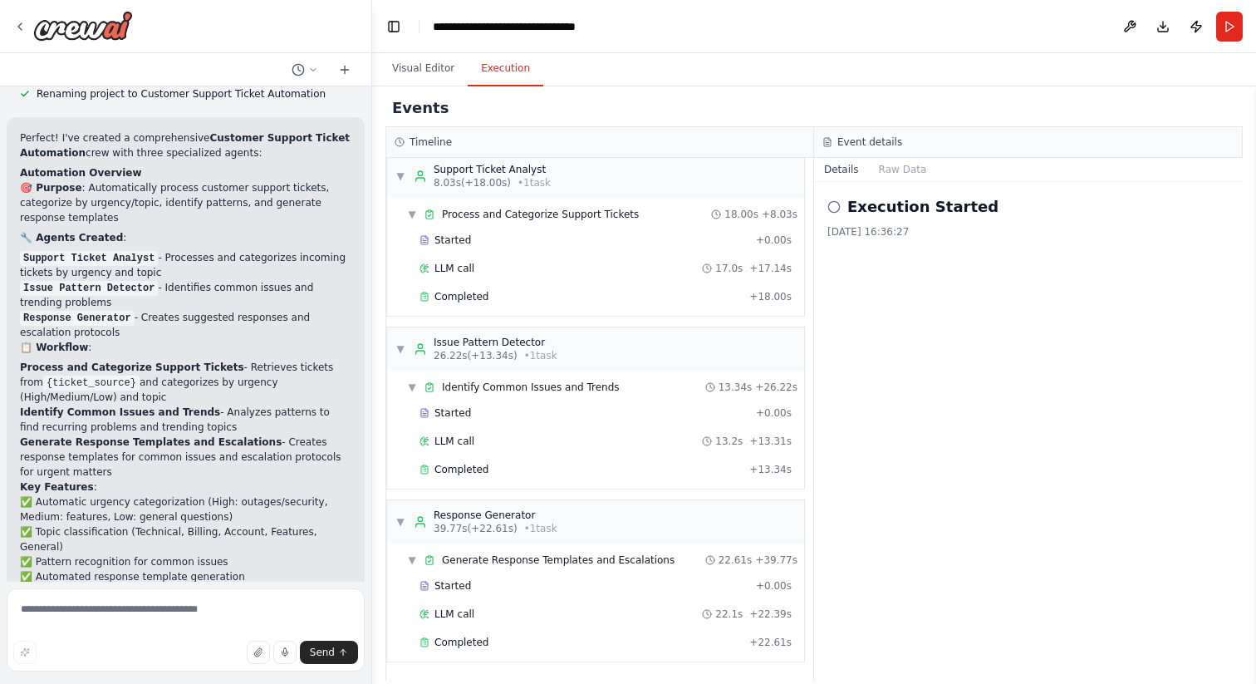
click at [620, 115] on div "Events" at bounding box center [813, 108] width 857 height 37
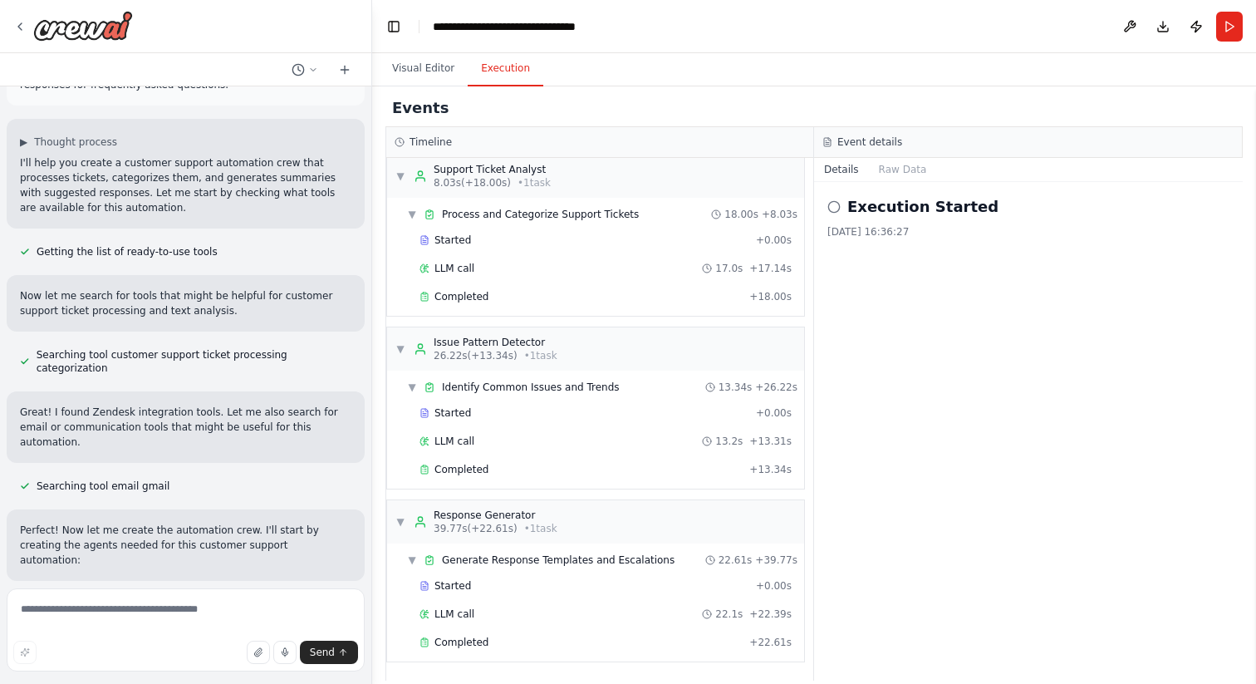
scroll to position [0, 0]
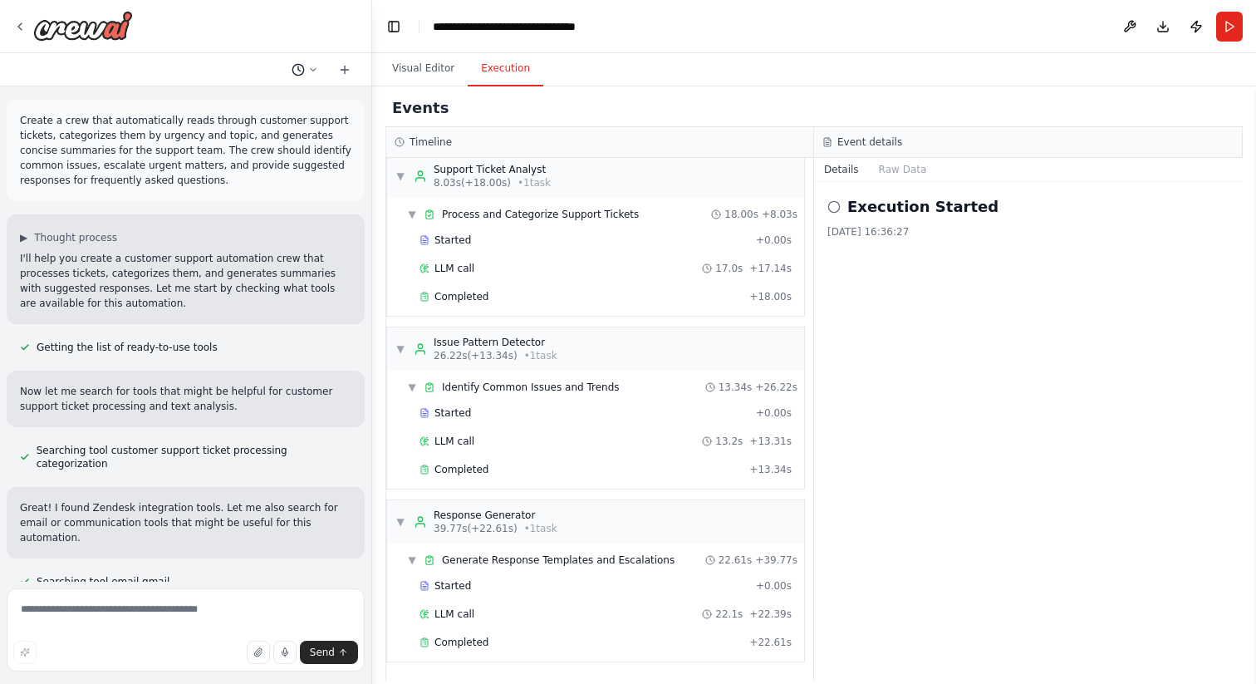
click at [311, 71] on icon at bounding box center [313, 70] width 10 height 10
click at [642, 100] on div "Events" at bounding box center [813, 108] width 857 height 37
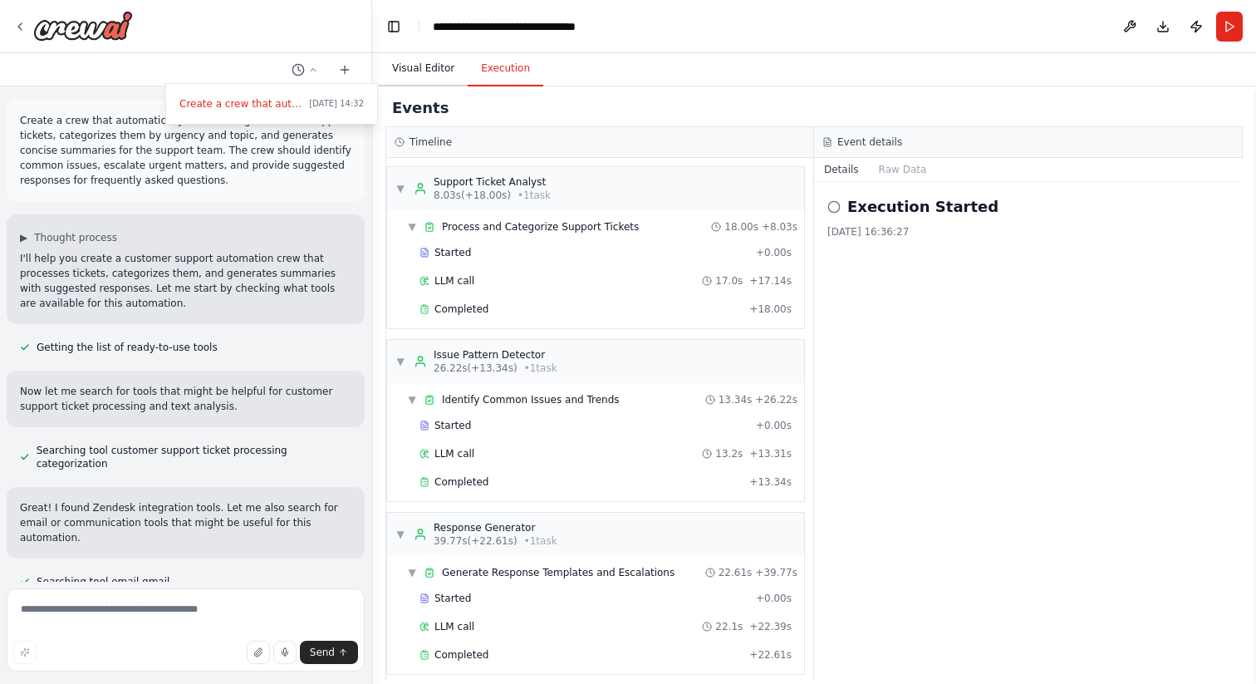
click at [416, 67] on button "Visual Editor" at bounding box center [423, 69] width 89 height 35
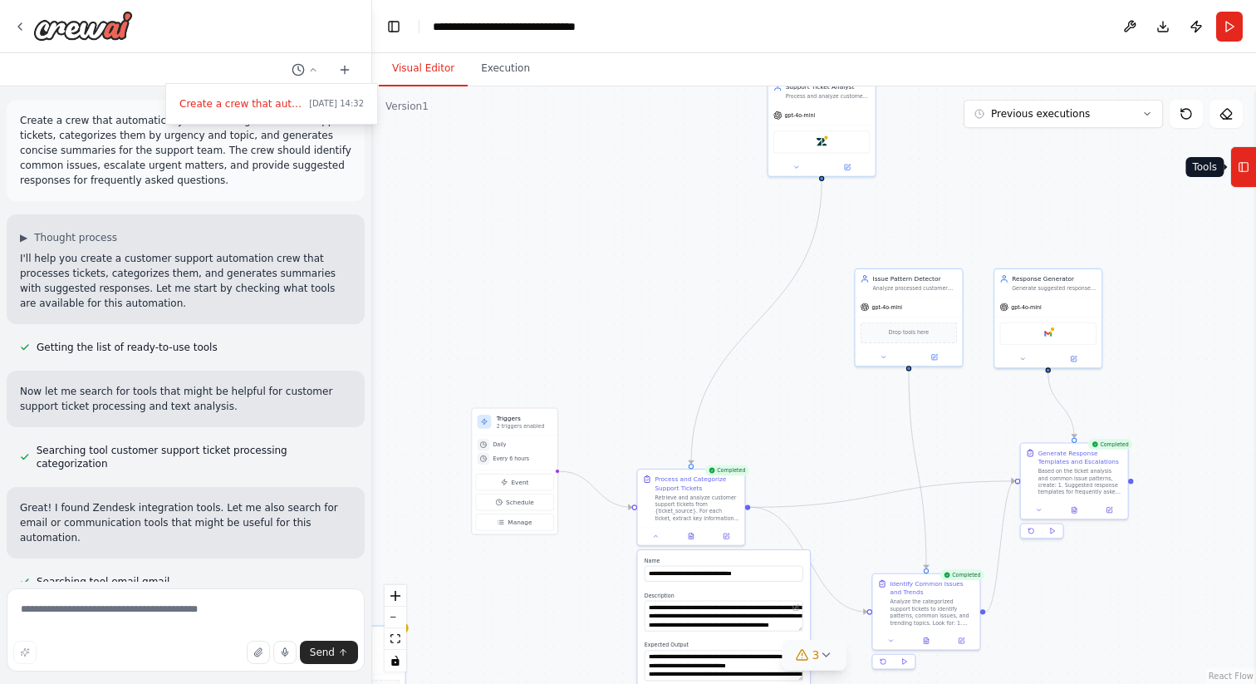
click at [1255, 162] on button "Tools" at bounding box center [1243, 167] width 26 height 42
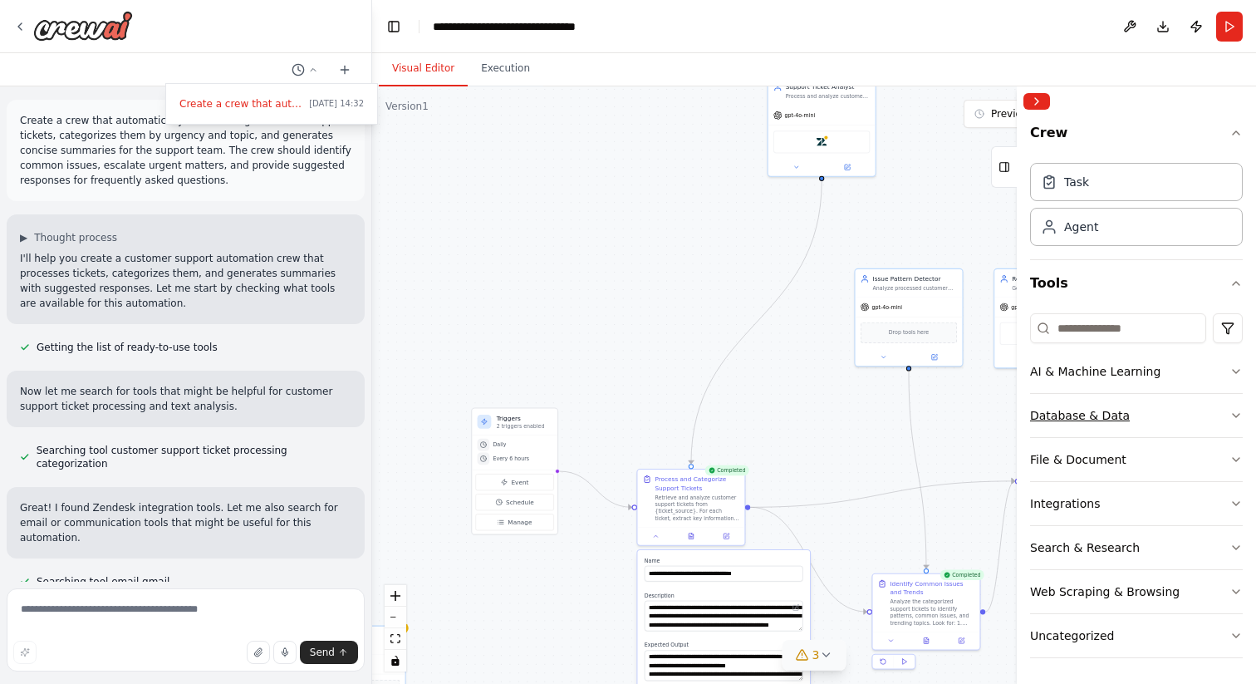
scroll to position [1, 0]
click at [15, 27] on div at bounding box center [186, 342] width 372 height 684
click at [22, 27] on icon at bounding box center [19, 26] width 13 height 13
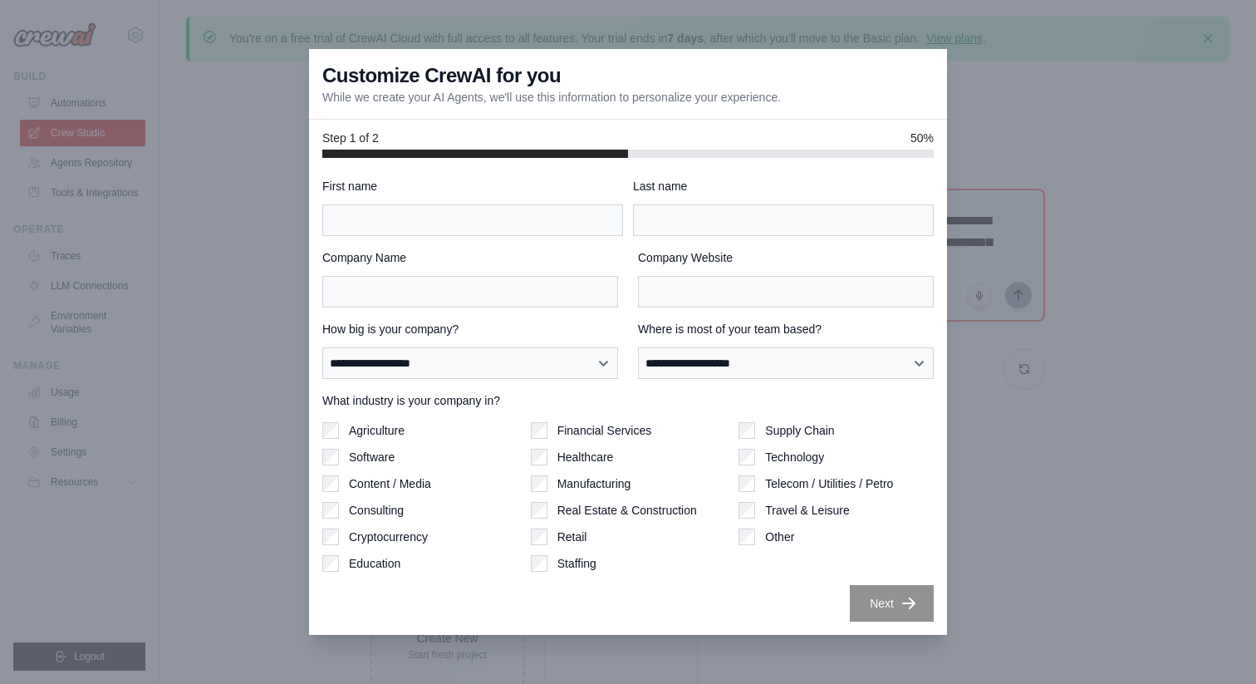
scroll to position [27, 0]
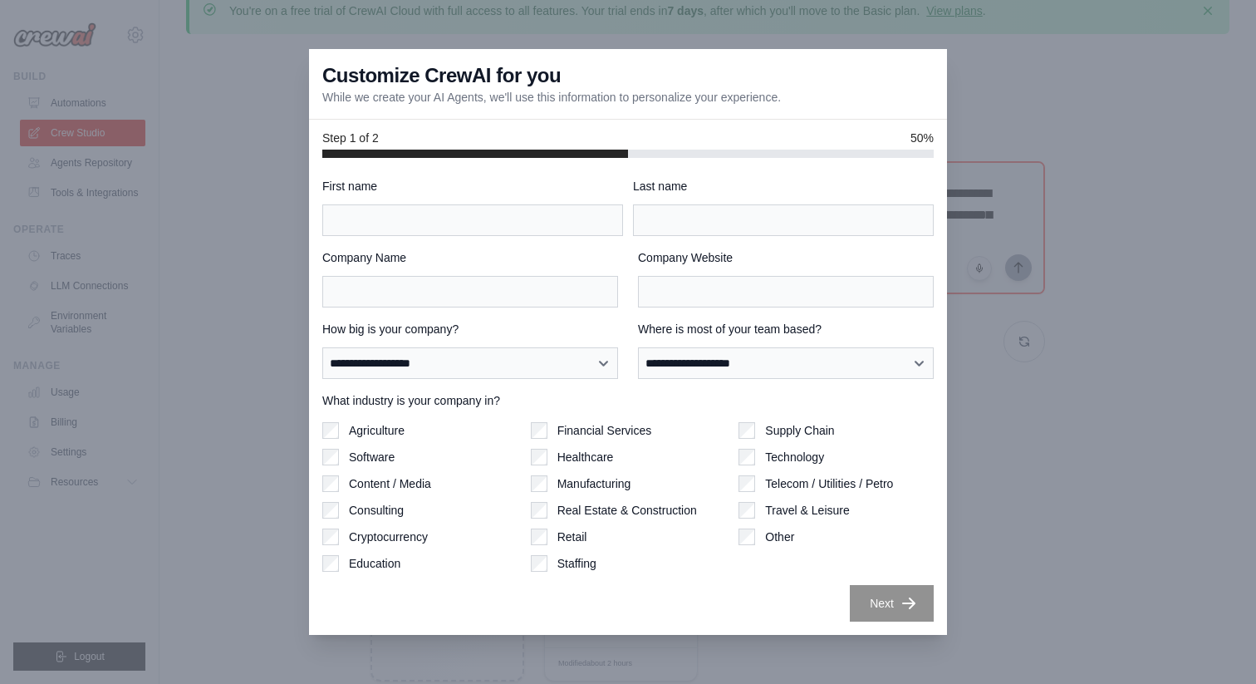
click at [149, 353] on div at bounding box center [628, 342] width 1256 height 684
click at [135, 209] on div at bounding box center [628, 342] width 1256 height 684
click at [304, 130] on div at bounding box center [628, 342] width 1256 height 684
click at [226, 226] on div at bounding box center [628, 342] width 1256 height 684
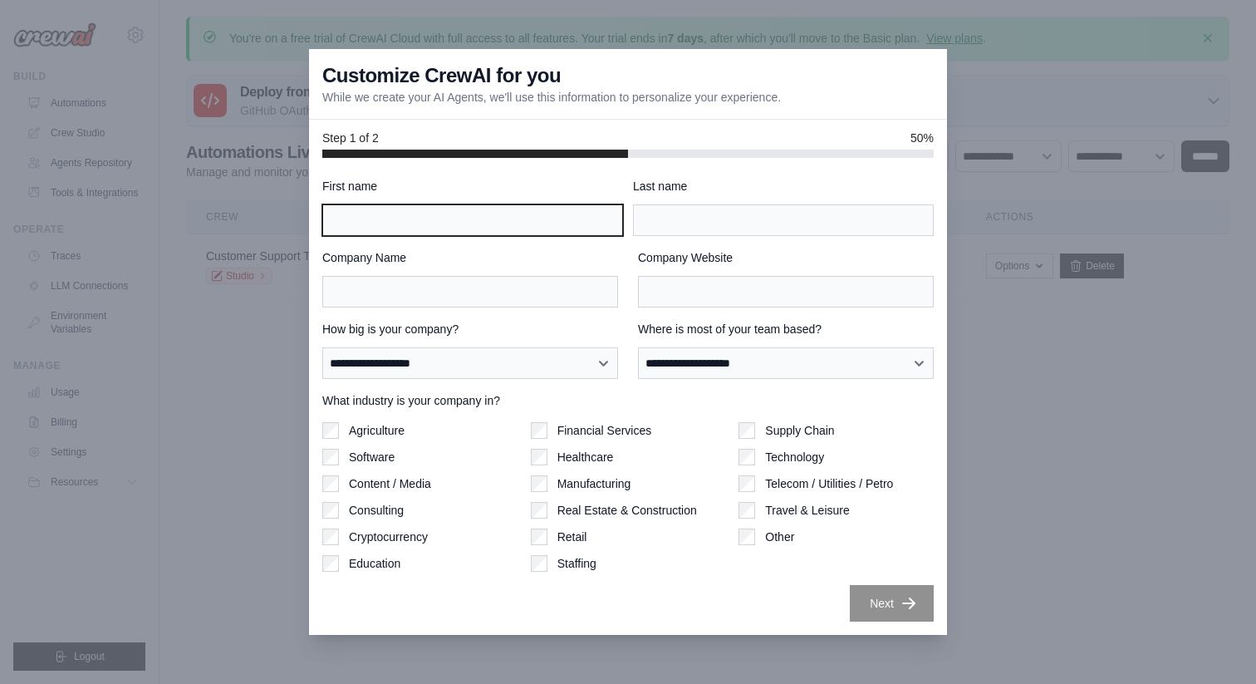
click at [534, 223] on input "First name" at bounding box center [472, 220] width 301 height 32
type input "***"
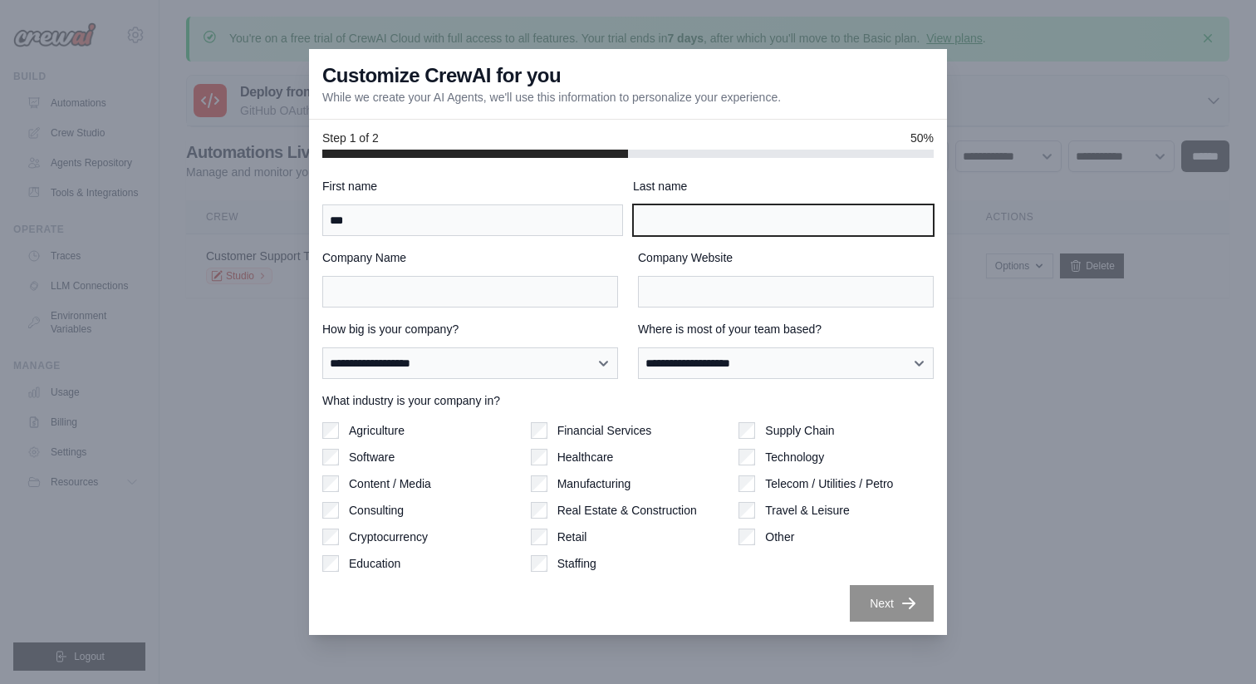
click at [767, 226] on input "Last name" at bounding box center [783, 220] width 301 height 32
type input "***"
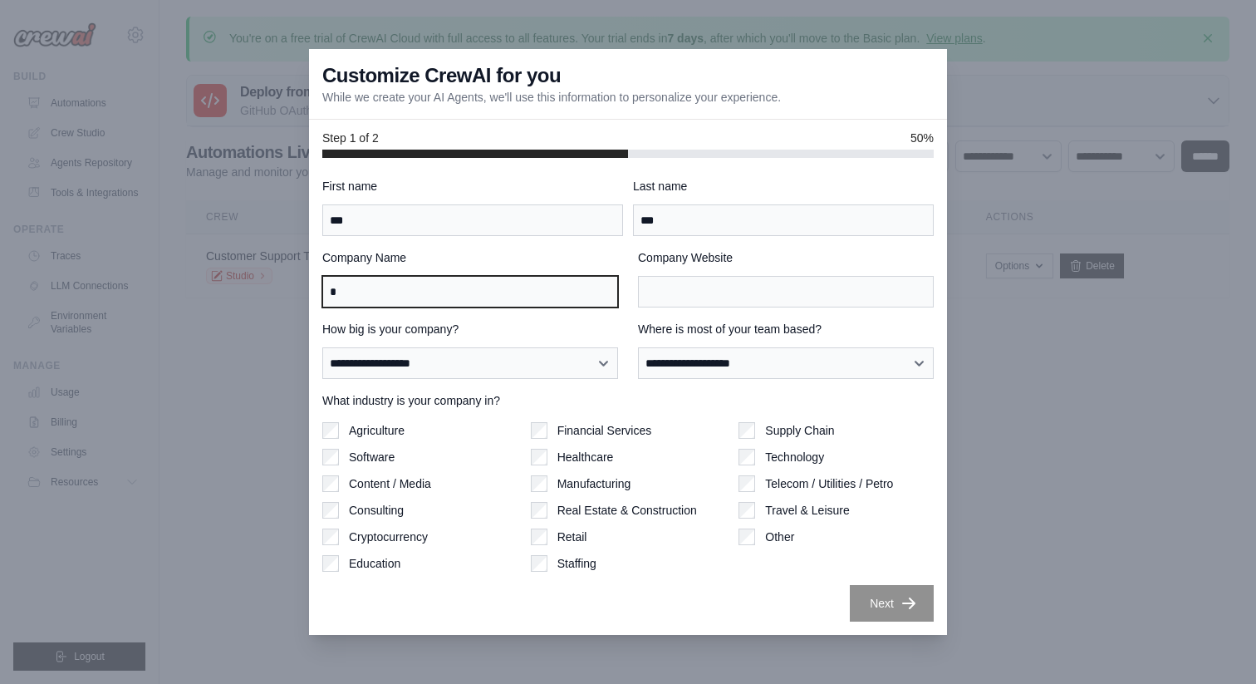
click at [415, 296] on input "*" at bounding box center [470, 292] width 296 height 32
type input "***"
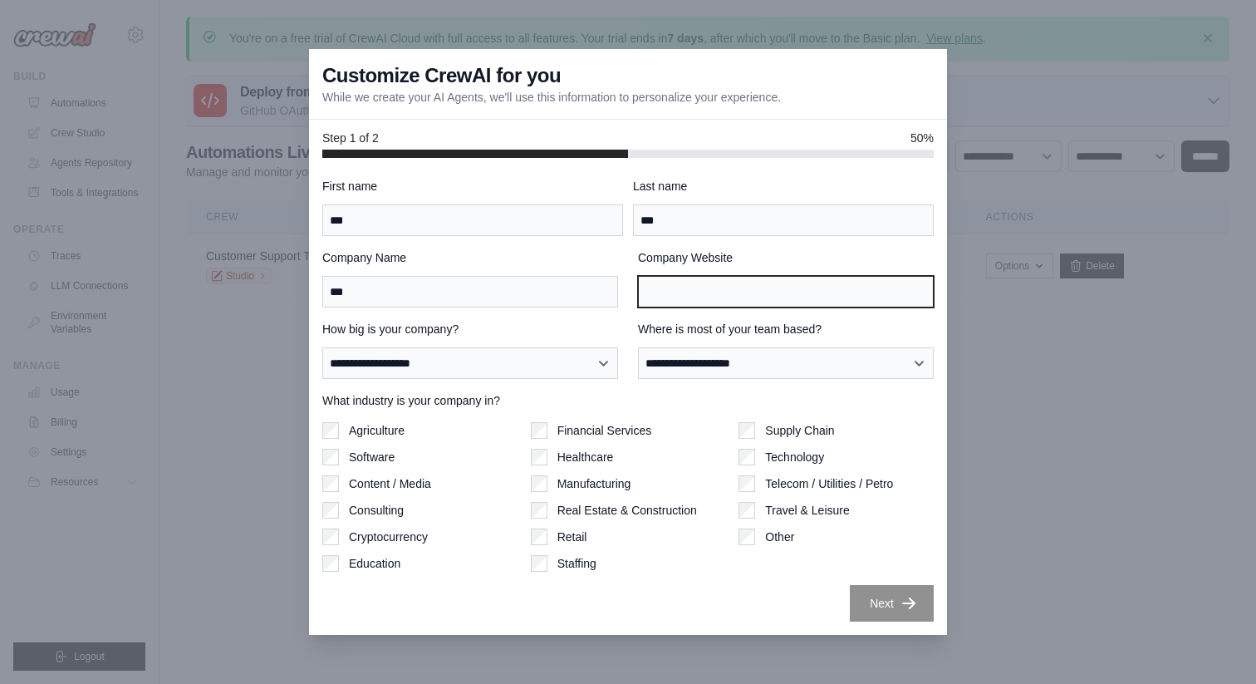
click at [730, 284] on input "*" at bounding box center [786, 292] width 296 height 32
type input "***"
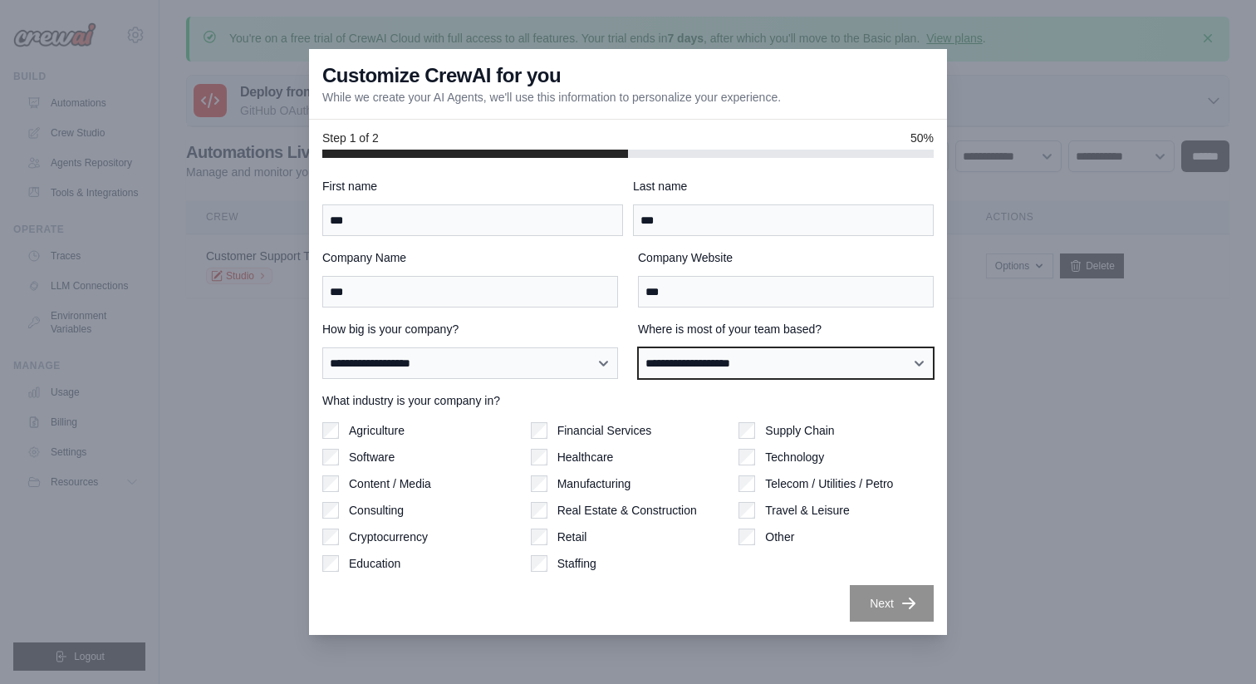
click at [765, 370] on select "**********" at bounding box center [786, 363] width 296 height 32
select select "**********"
click at [638, 347] on select "**********" at bounding box center [786, 363] width 296 height 32
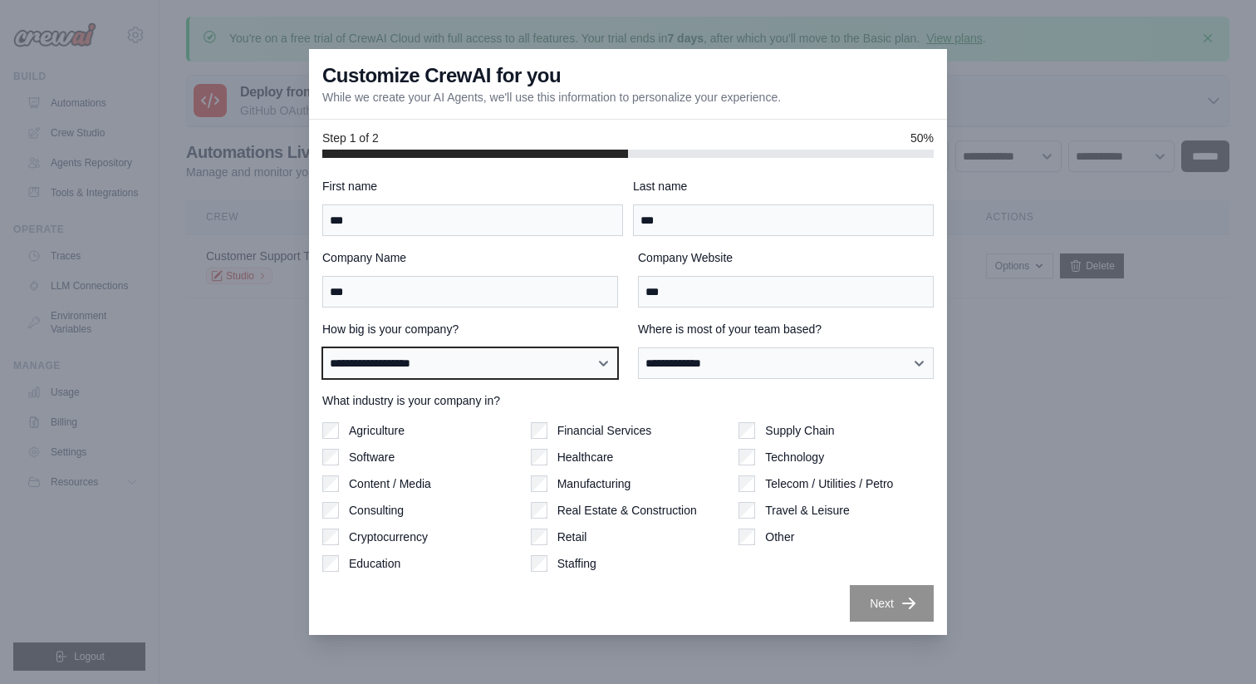
click at [482, 364] on select "**********" at bounding box center [470, 363] width 296 height 32
select select "**********"
click at [322, 347] on select "**********" at bounding box center [470, 363] width 296 height 32
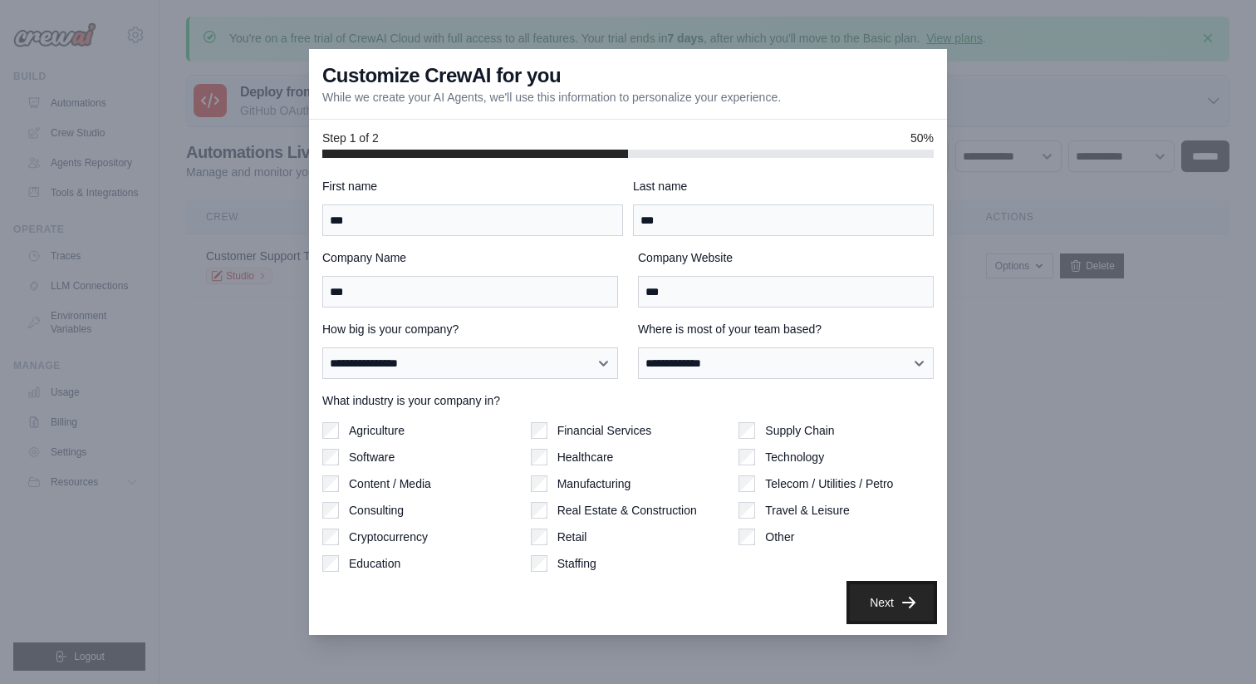
click at [876, 611] on button "Next" at bounding box center [892, 602] width 84 height 37
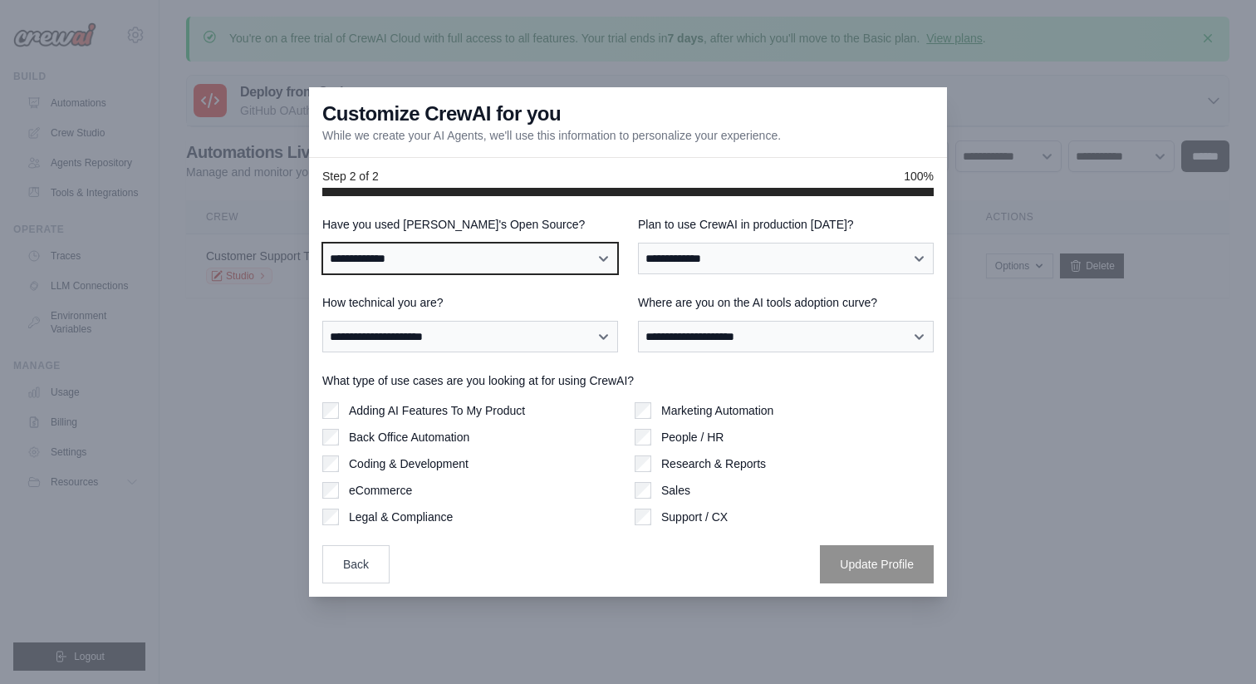
click at [447, 262] on select "**********" at bounding box center [470, 259] width 296 height 32
select select "**********"
click at [322, 243] on select "**********" at bounding box center [470, 259] width 296 height 32
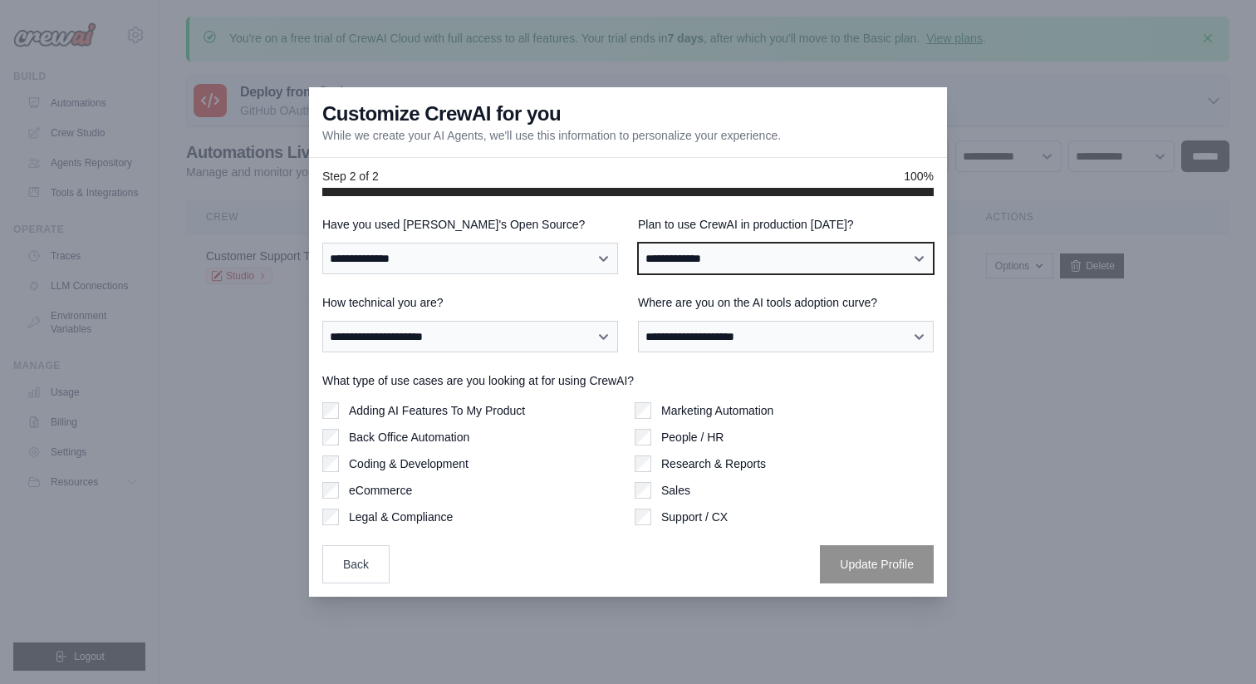
click at [695, 249] on select "**********" at bounding box center [786, 259] width 296 height 32
select select "****"
click at [638, 243] on select "**********" at bounding box center [786, 259] width 296 height 32
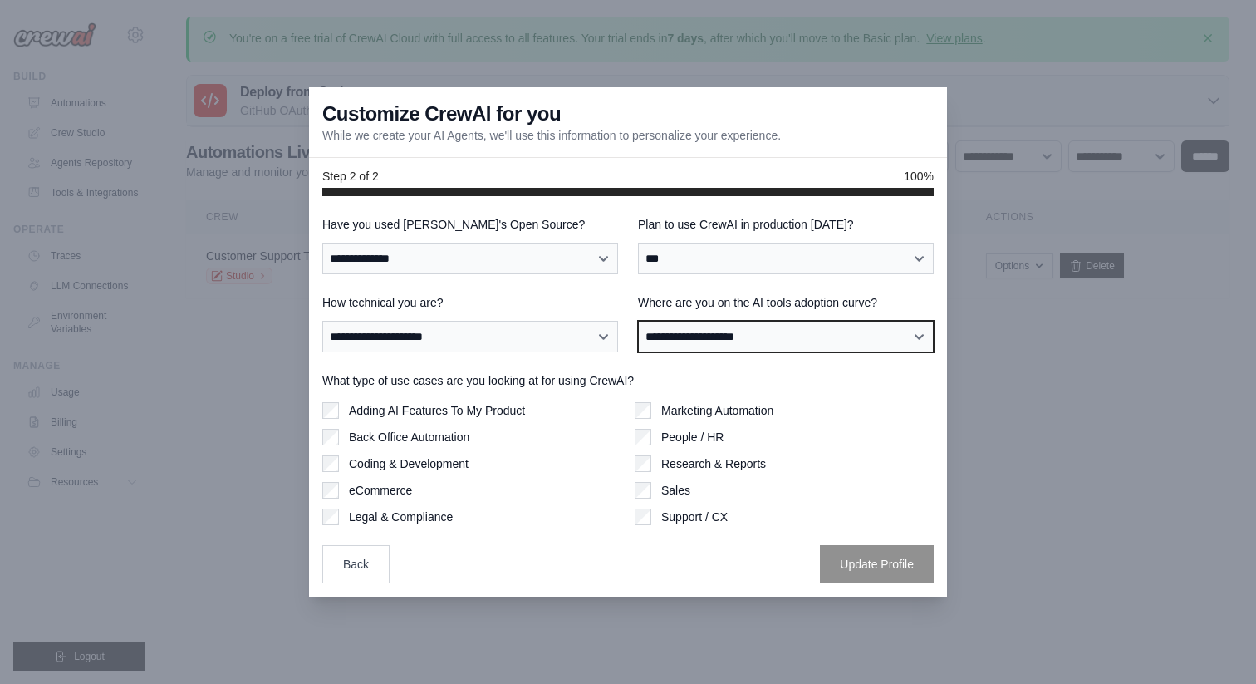
click at [684, 336] on select "**********" at bounding box center [786, 337] width 296 height 32
select select "**********"
click at [638, 321] on select "**********" at bounding box center [786, 337] width 296 height 32
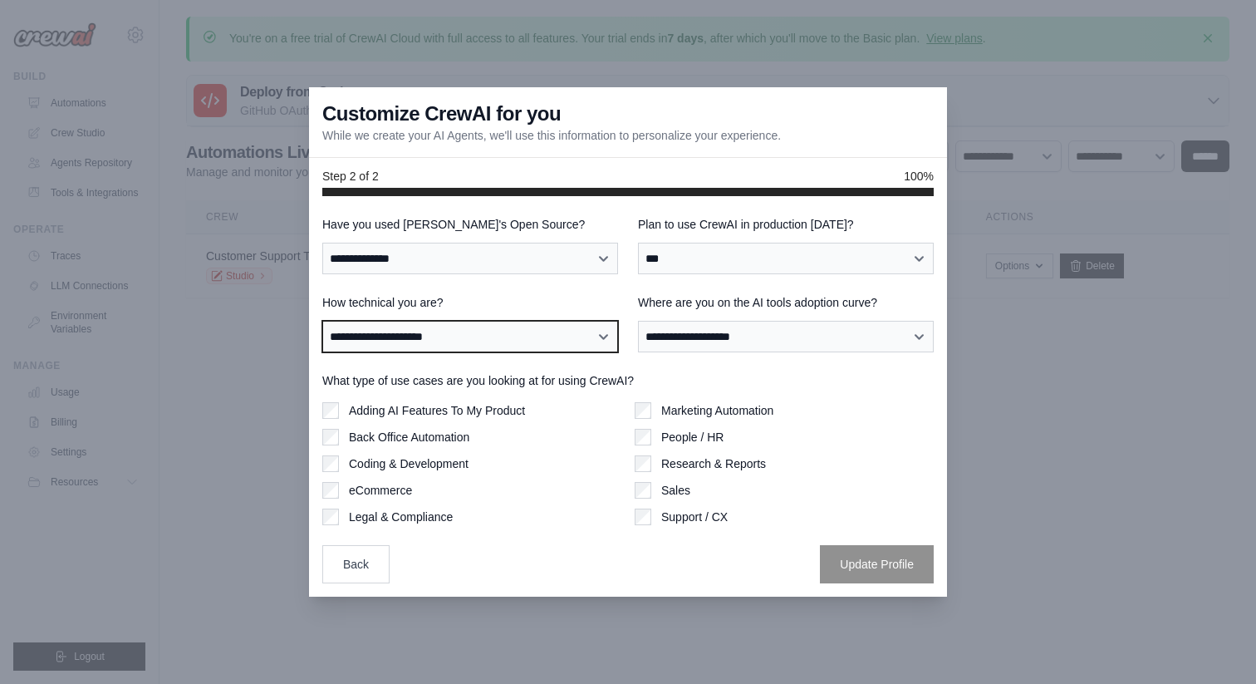
click at [527, 335] on select "**********" at bounding box center [470, 337] width 296 height 32
select select "**********"
click at [322, 321] on select "**********" at bounding box center [470, 337] width 296 height 32
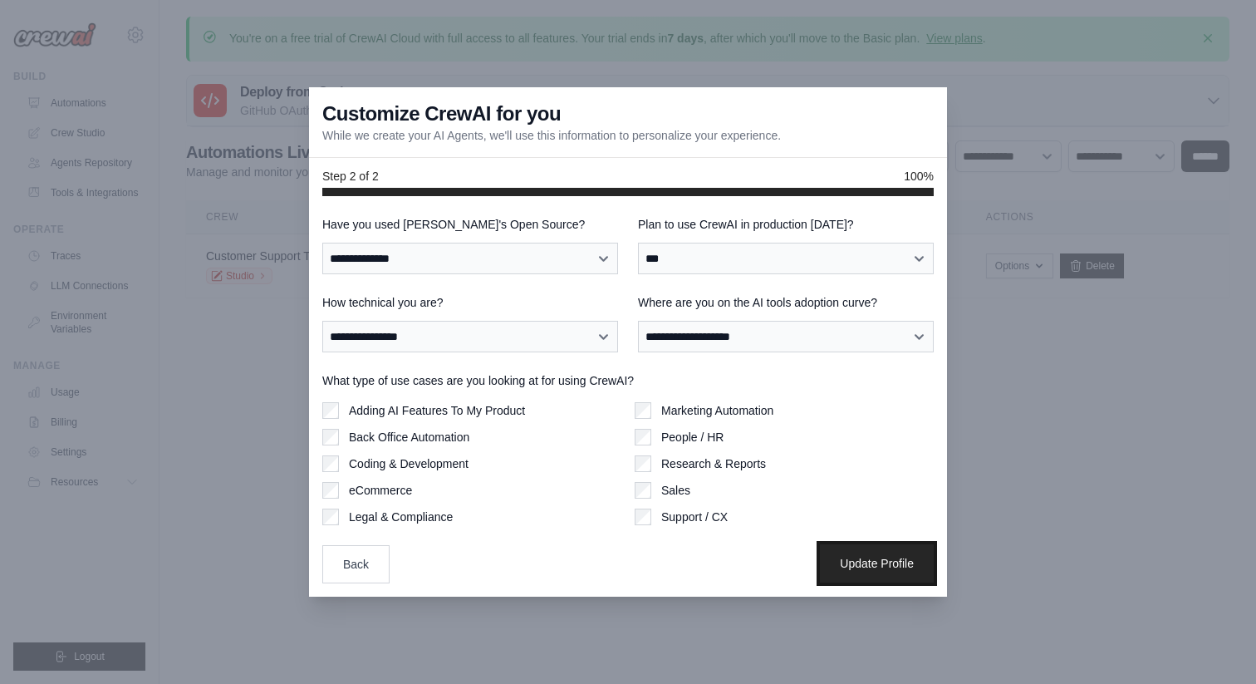
click at [866, 558] on button "Update Profile" at bounding box center [877, 563] width 114 height 38
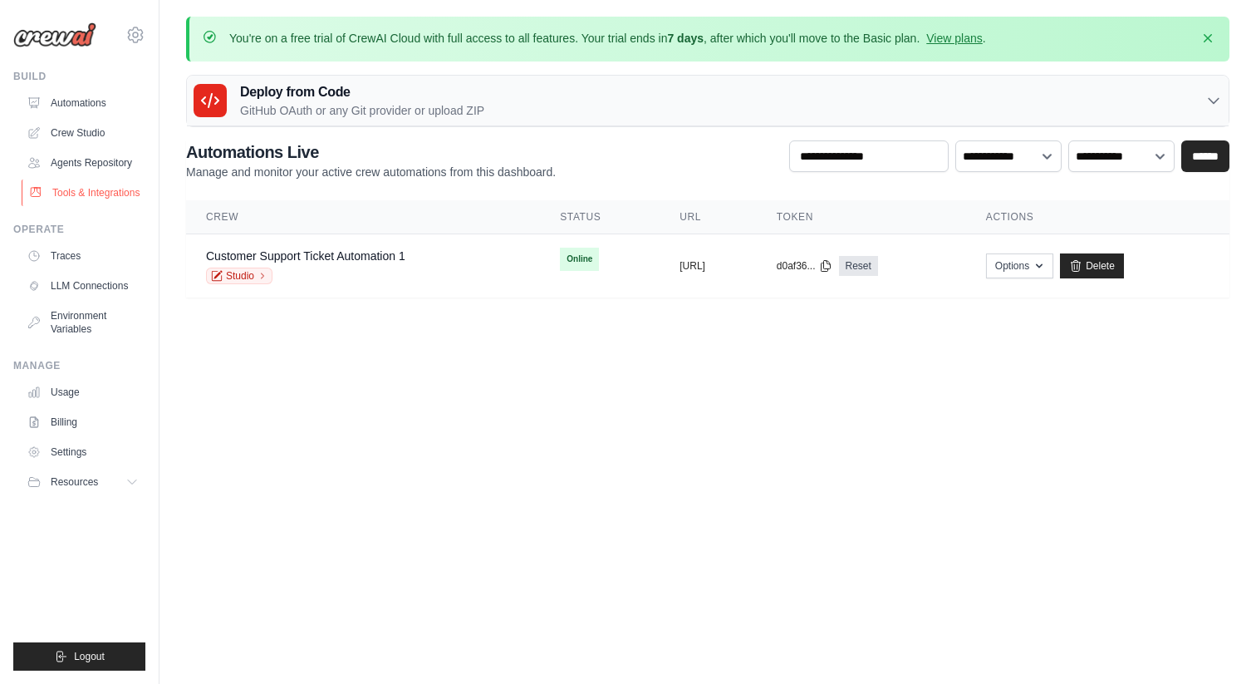
click at [86, 194] on link "Tools & Integrations" at bounding box center [84, 192] width 125 height 27
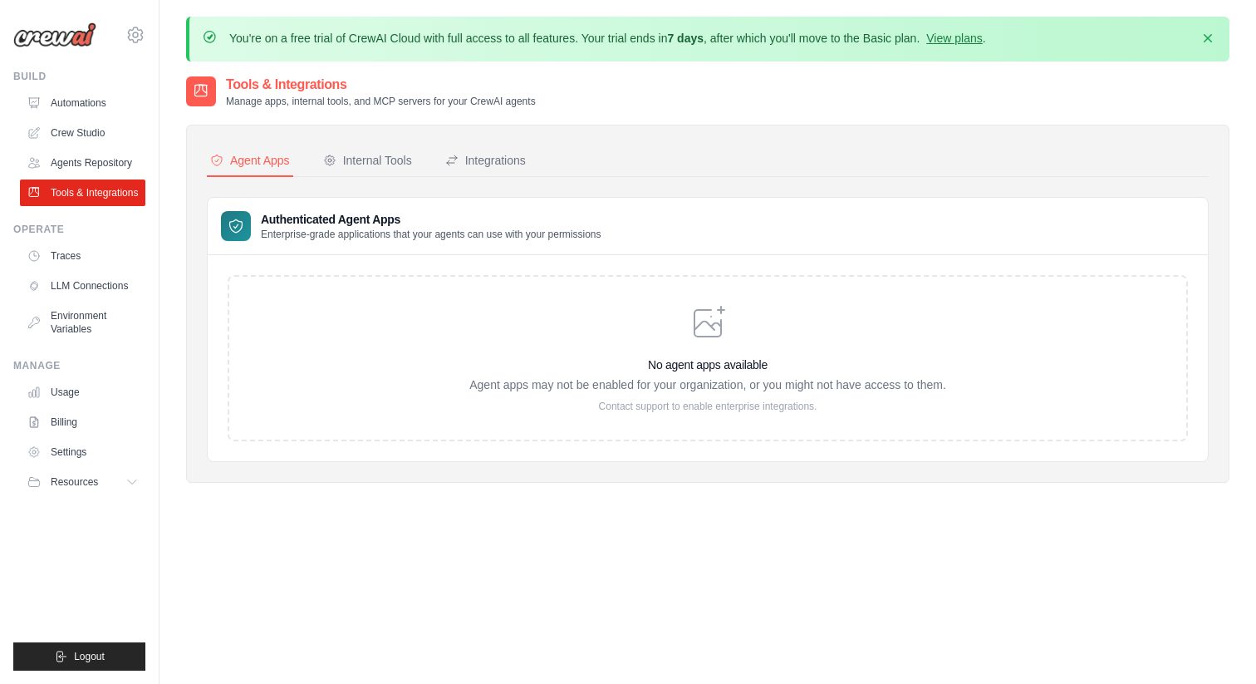
click at [540, 155] on nav "Agent Apps Internal Tools Integrations" at bounding box center [708, 161] width 1002 height 32
click at [503, 155] on div "Integrations" at bounding box center [485, 160] width 81 height 17
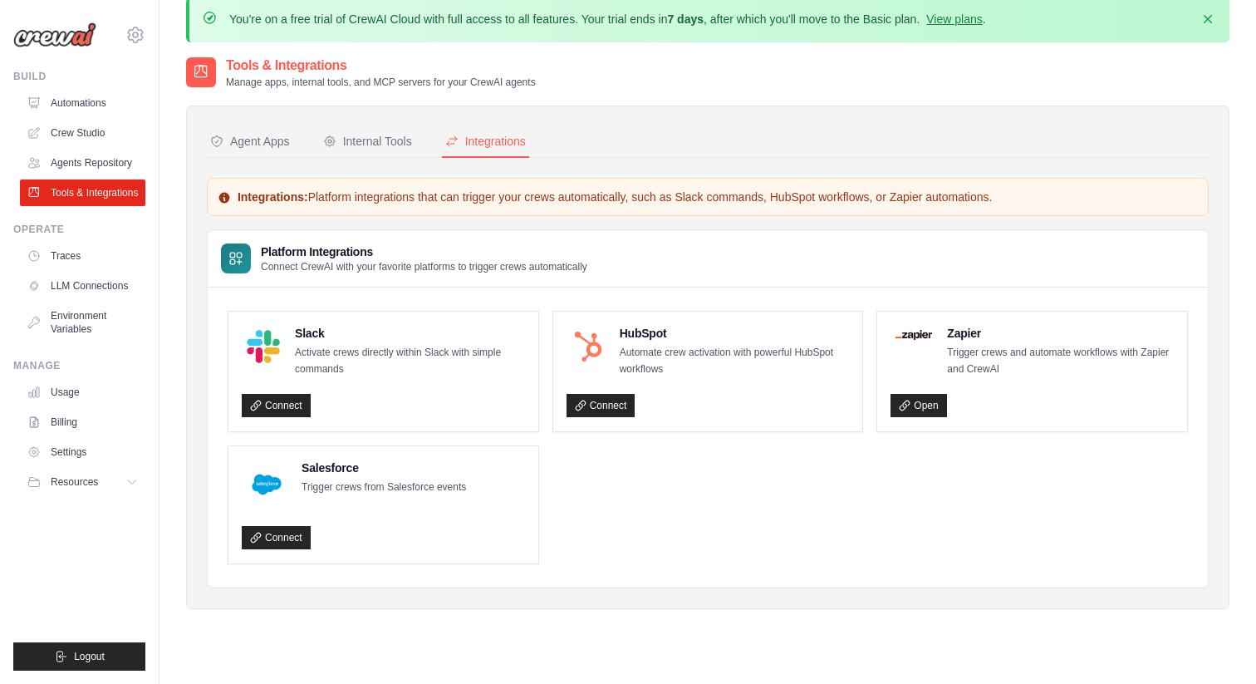
scroll to position [7, 0]
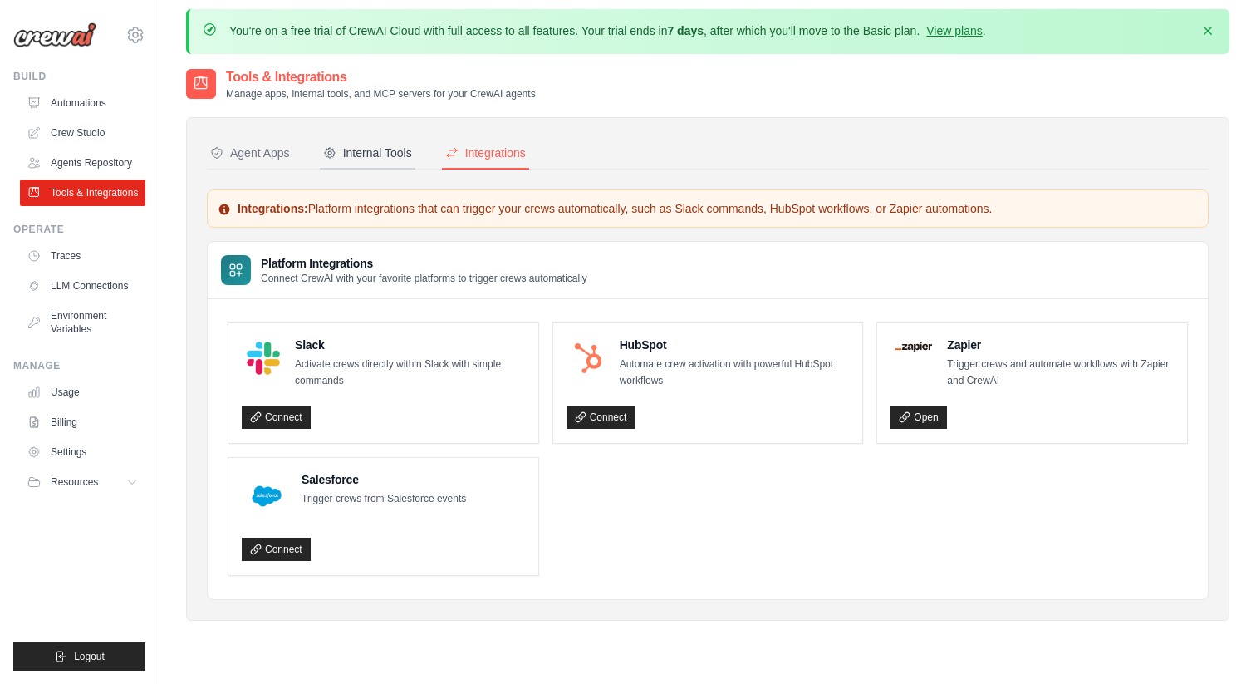
click at [377, 154] on div "Internal Tools" at bounding box center [367, 153] width 89 height 17
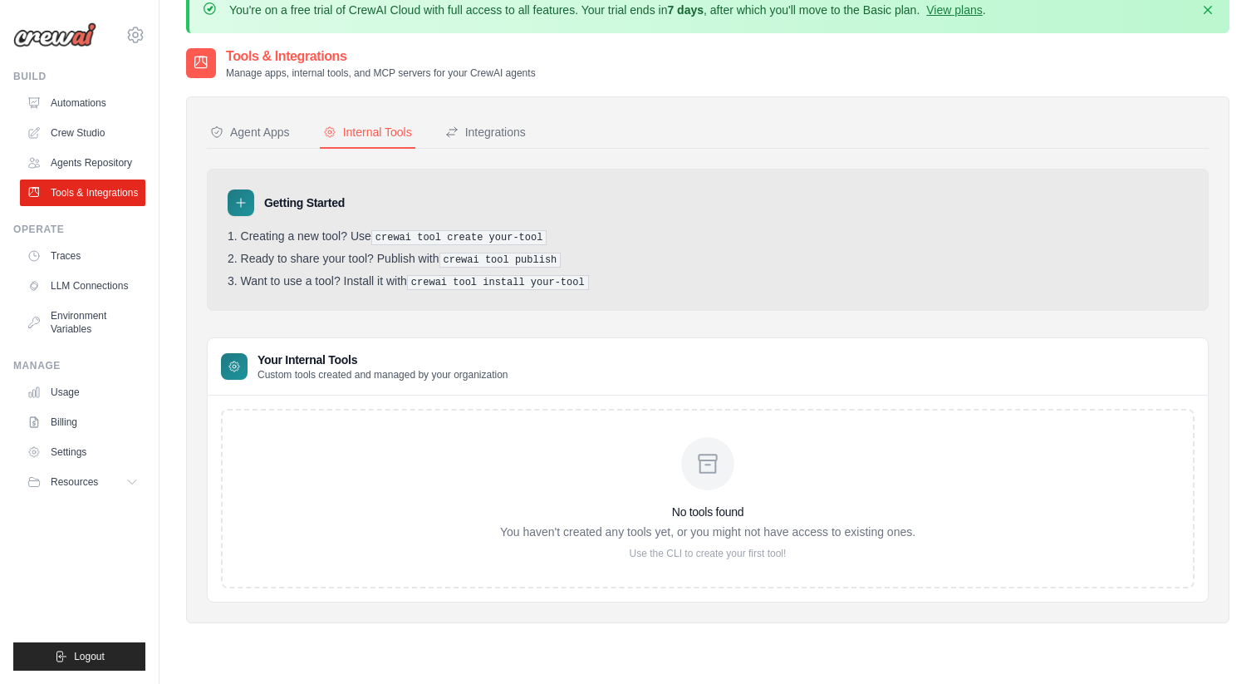
scroll to position [30, 0]
click at [711, 467] on icon at bounding box center [707, 462] width 27 height 27
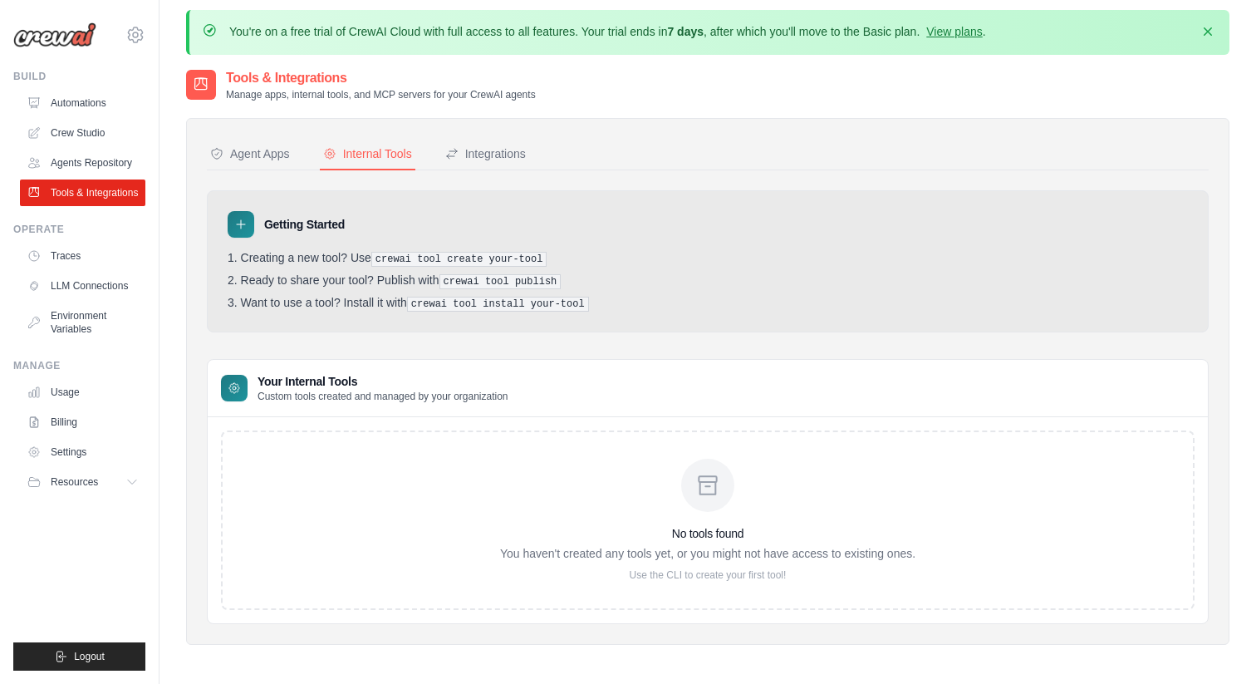
scroll to position [6, 0]
click at [243, 228] on icon at bounding box center [240, 224] width 13 height 13
click at [241, 222] on icon at bounding box center [240, 224] width 13 height 13
click at [241, 227] on icon at bounding box center [241, 225] width 8 height 8
click at [237, 222] on icon at bounding box center [240, 224] width 13 height 13
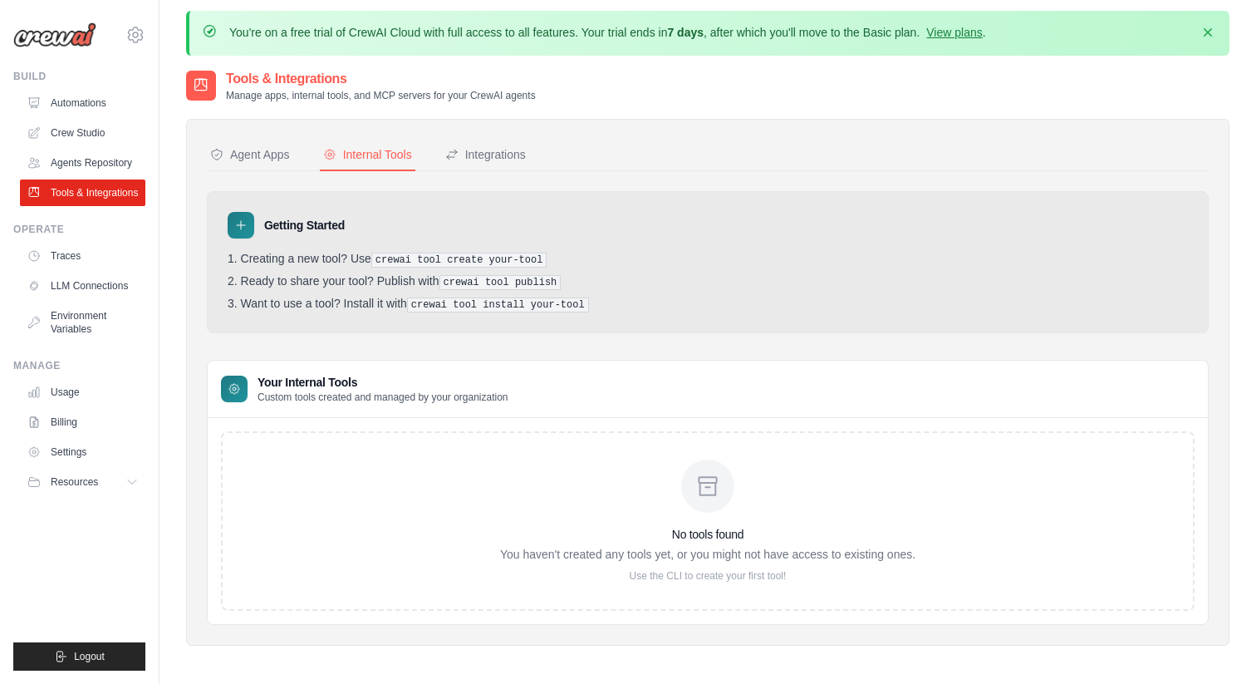
click at [233, 385] on icon at bounding box center [234, 388] width 13 height 13
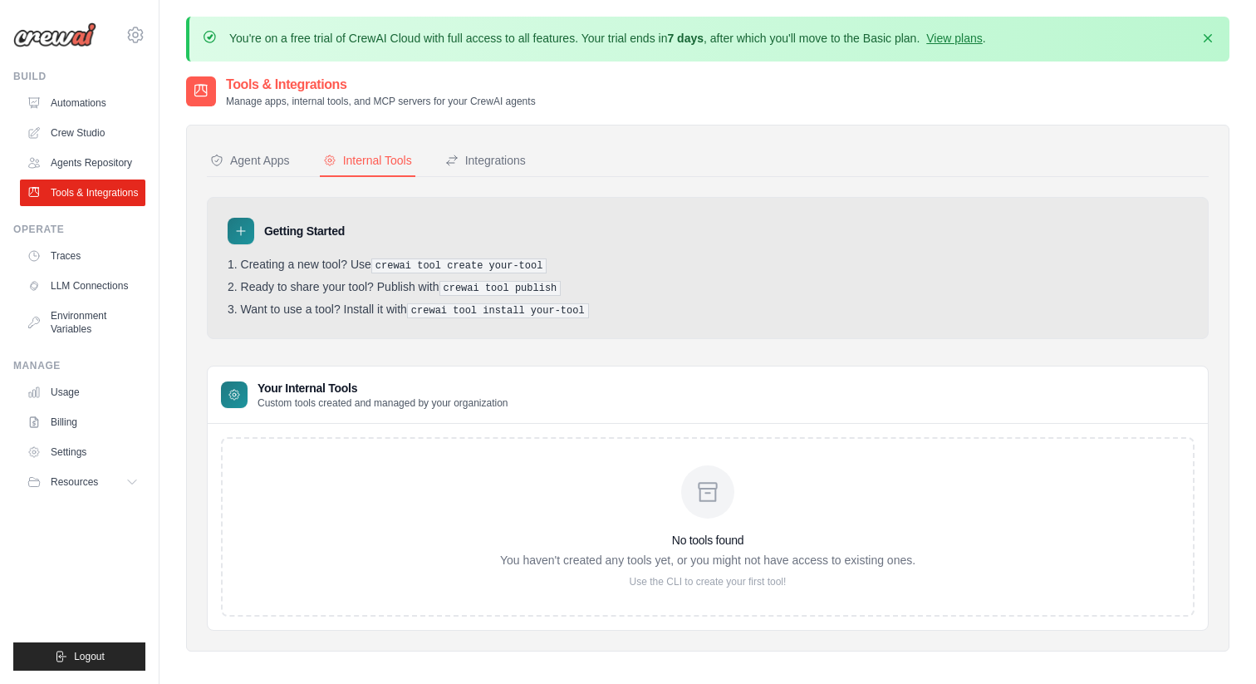
click at [692, 499] on div at bounding box center [707, 491] width 53 height 53
click at [86, 470] on button "Resources" at bounding box center [84, 482] width 125 height 27
click at [92, 448] on link "Settings" at bounding box center [84, 452] width 125 height 27
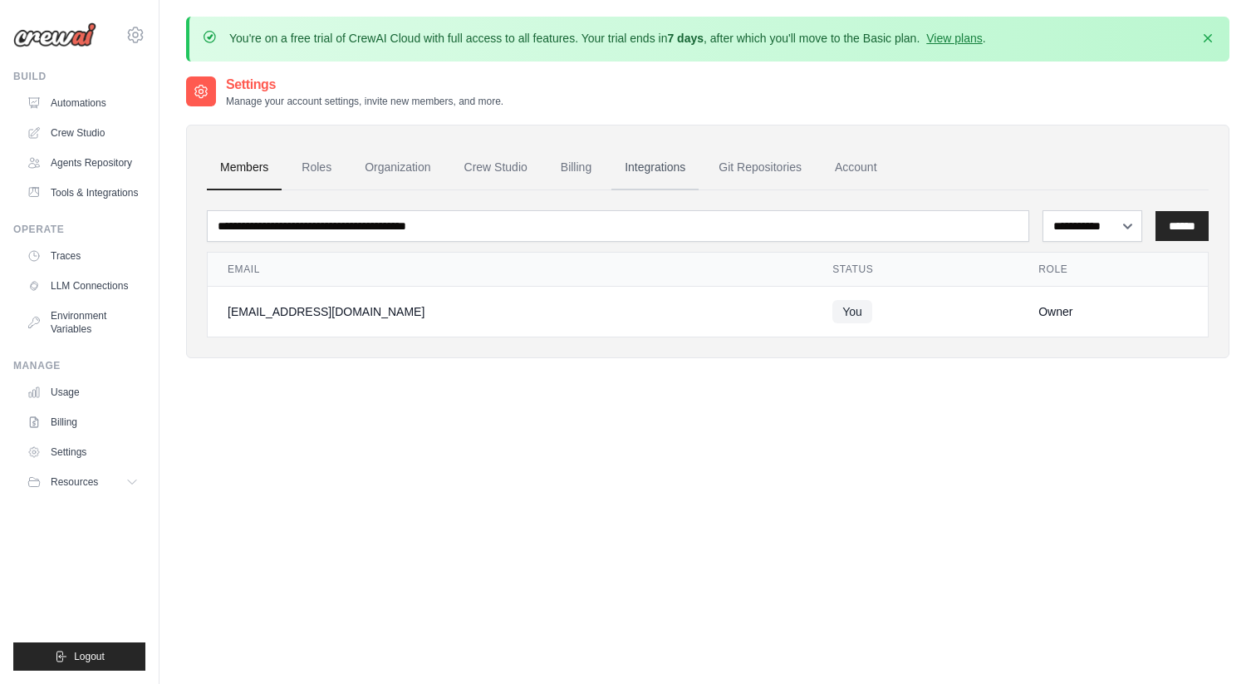
click at [670, 171] on link "Integrations" at bounding box center [654, 167] width 87 height 45
click at [648, 165] on link "Integrations" at bounding box center [654, 167] width 87 height 45
click at [856, 156] on link "Account" at bounding box center [856, 167] width 69 height 45
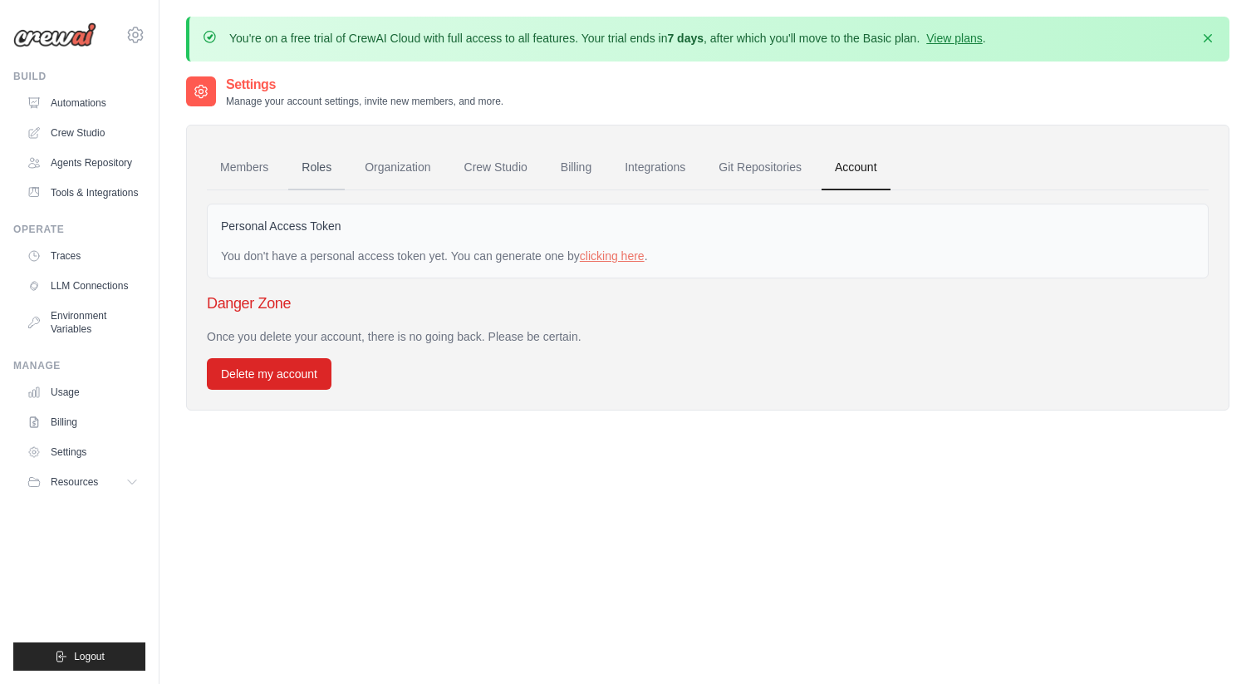
click at [309, 162] on link "Roles" at bounding box center [316, 167] width 56 height 45
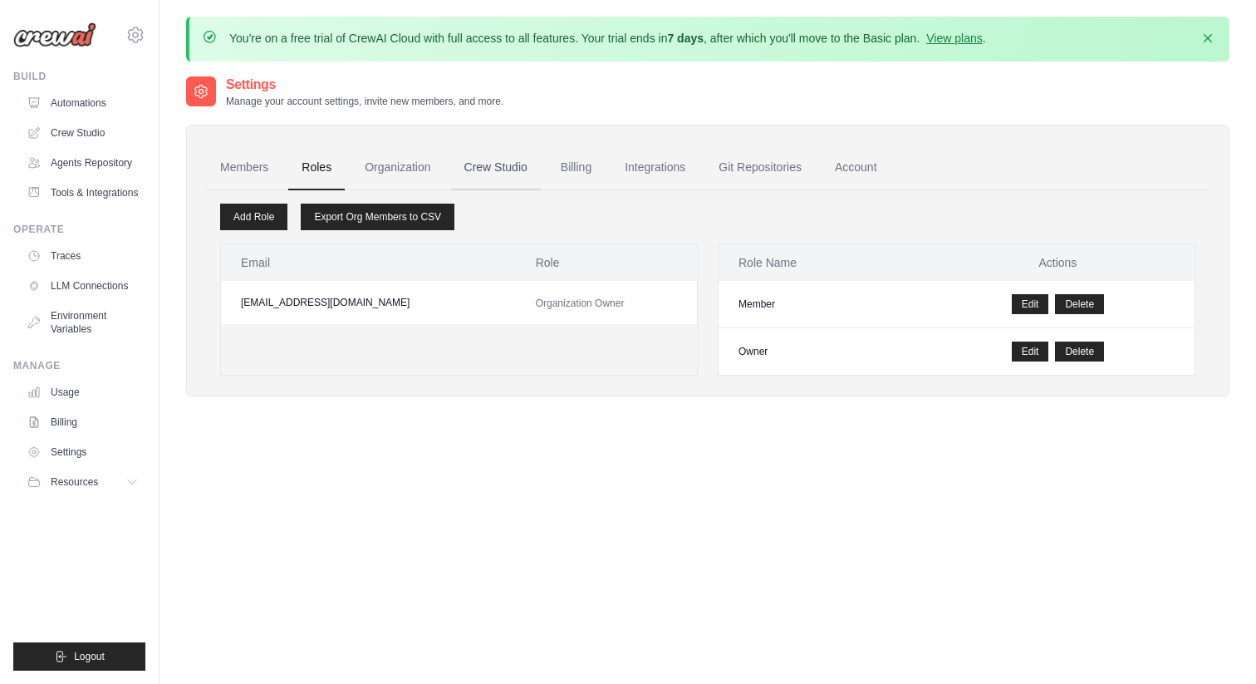
click at [506, 164] on link "Crew Studio" at bounding box center [496, 167] width 90 height 45
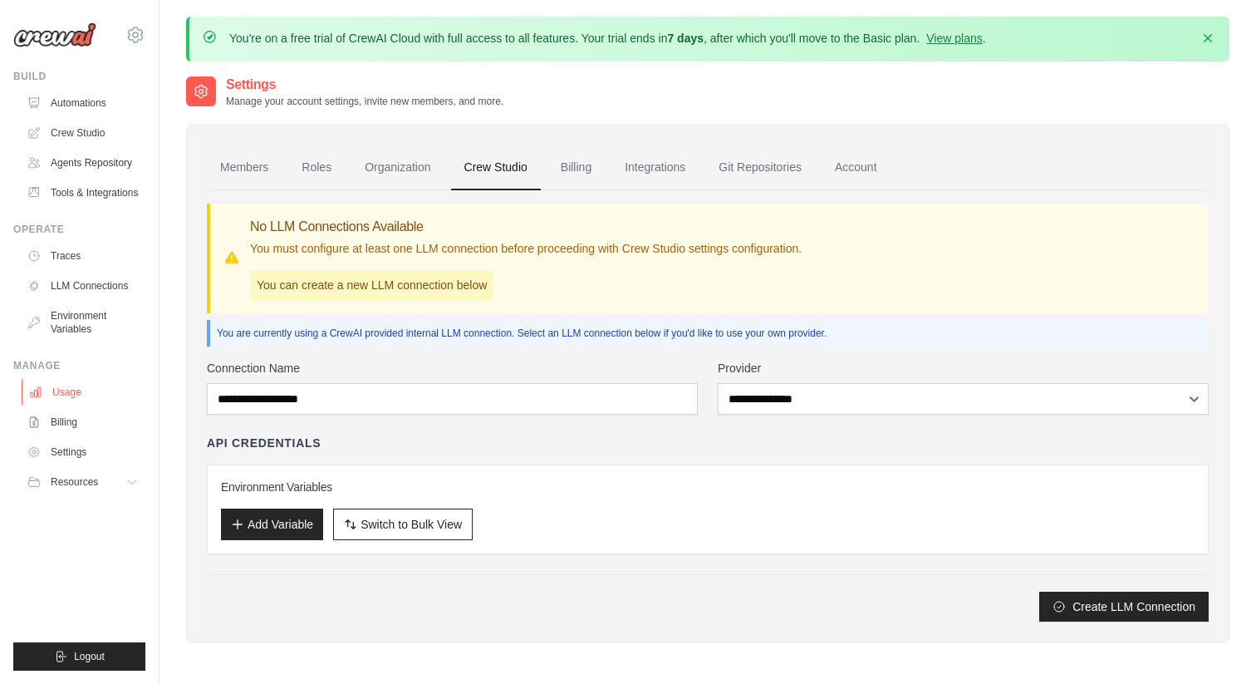
click at [61, 390] on link "Usage" at bounding box center [84, 392] width 125 height 27
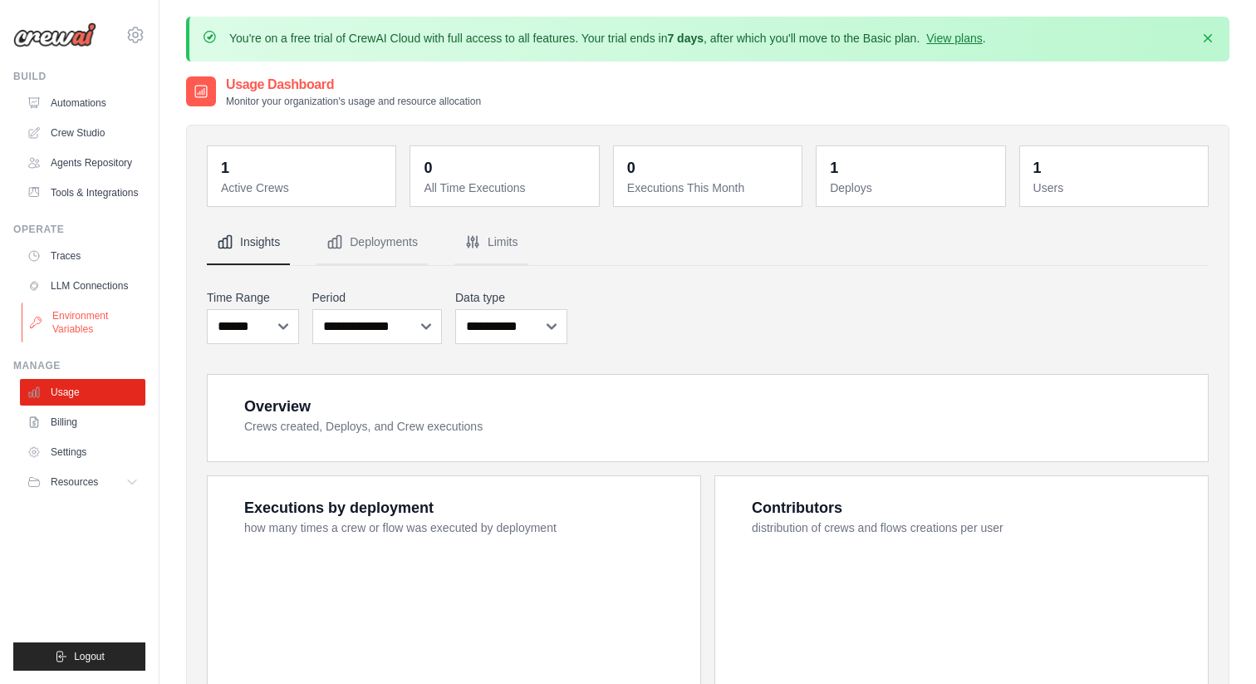
click at [75, 321] on link "Environment Variables" at bounding box center [84, 322] width 125 height 40
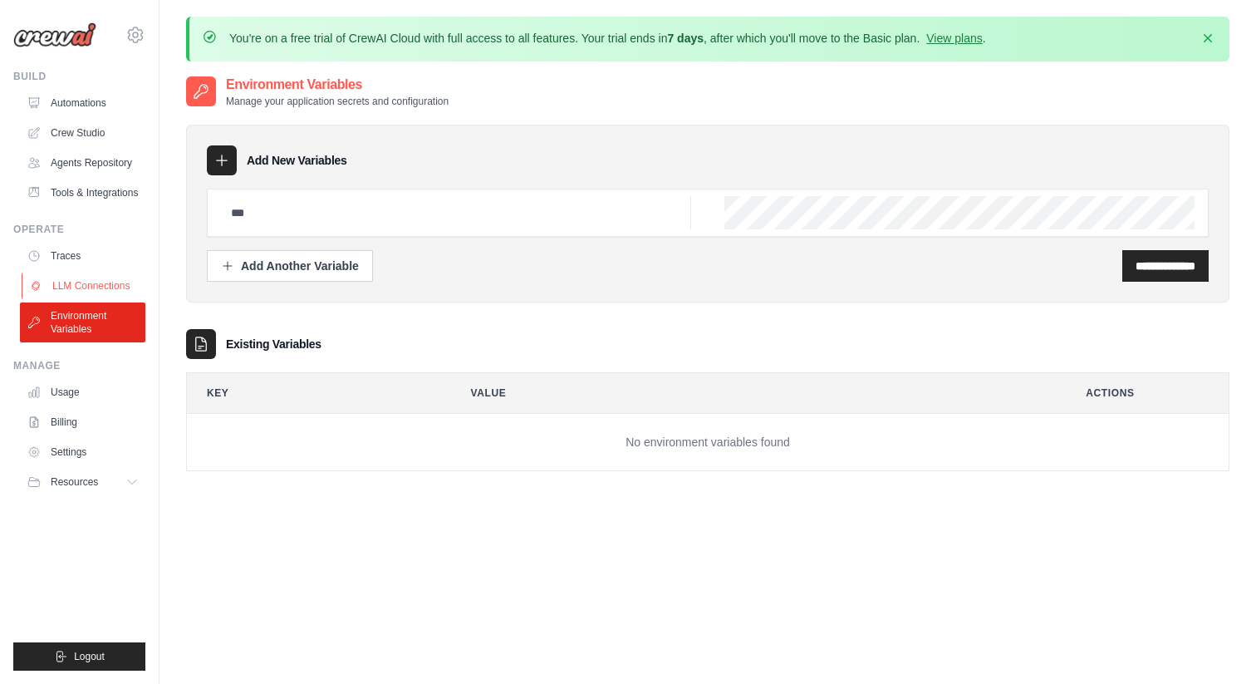
click at [81, 284] on link "LLM Connections" at bounding box center [84, 285] width 125 height 27
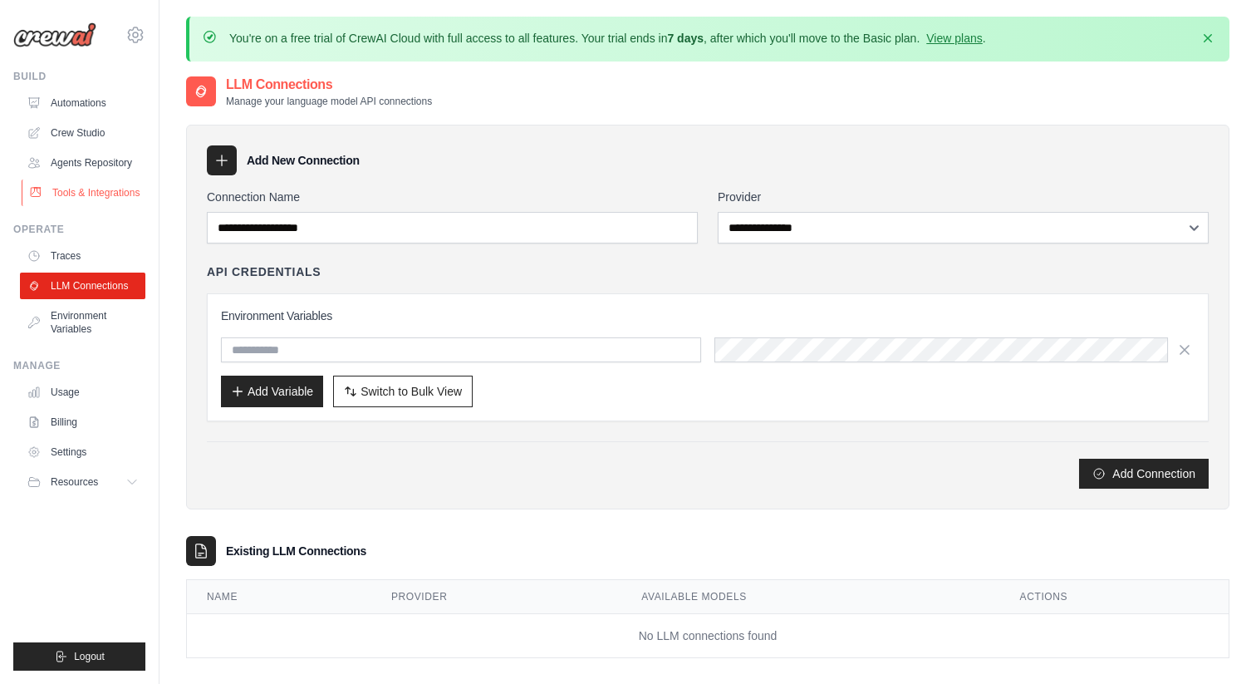
click at [77, 197] on link "Tools & Integrations" at bounding box center [84, 192] width 125 height 27
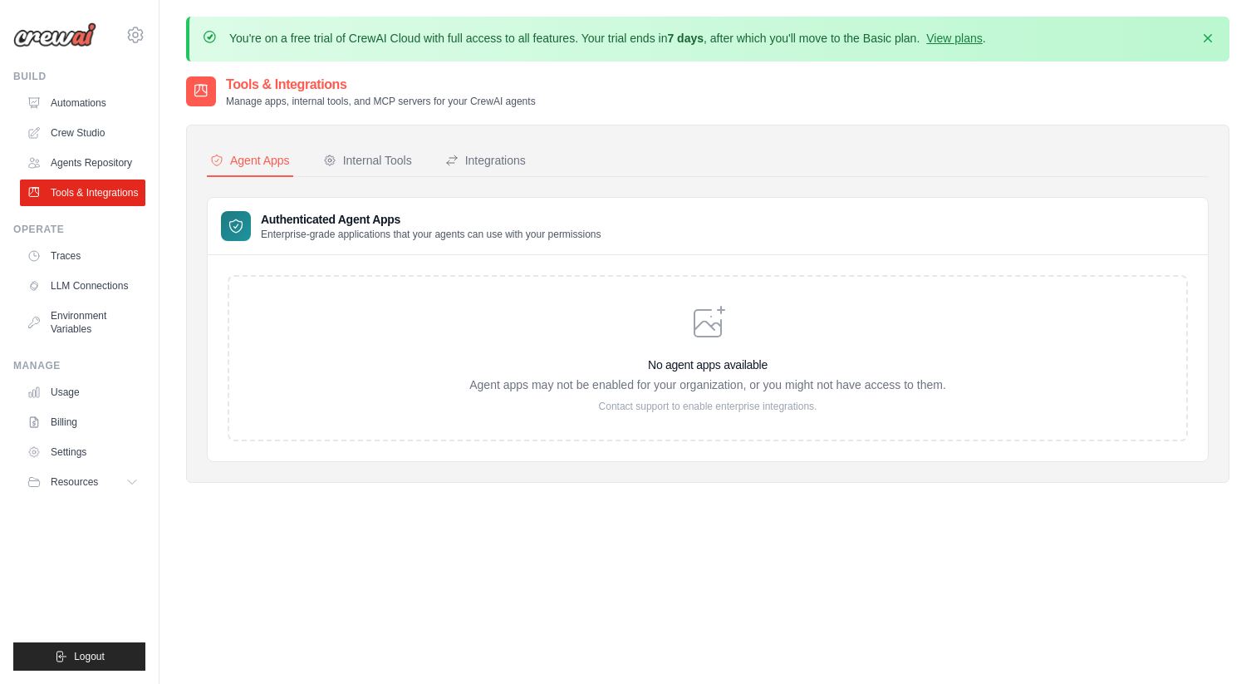
click at [714, 318] on icon at bounding box center [708, 323] width 40 height 40
click at [721, 303] on icon at bounding box center [708, 323] width 40 height 40
click at [360, 157] on div "Internal Tools" at bounding box center [367, 160] width 89 height 17
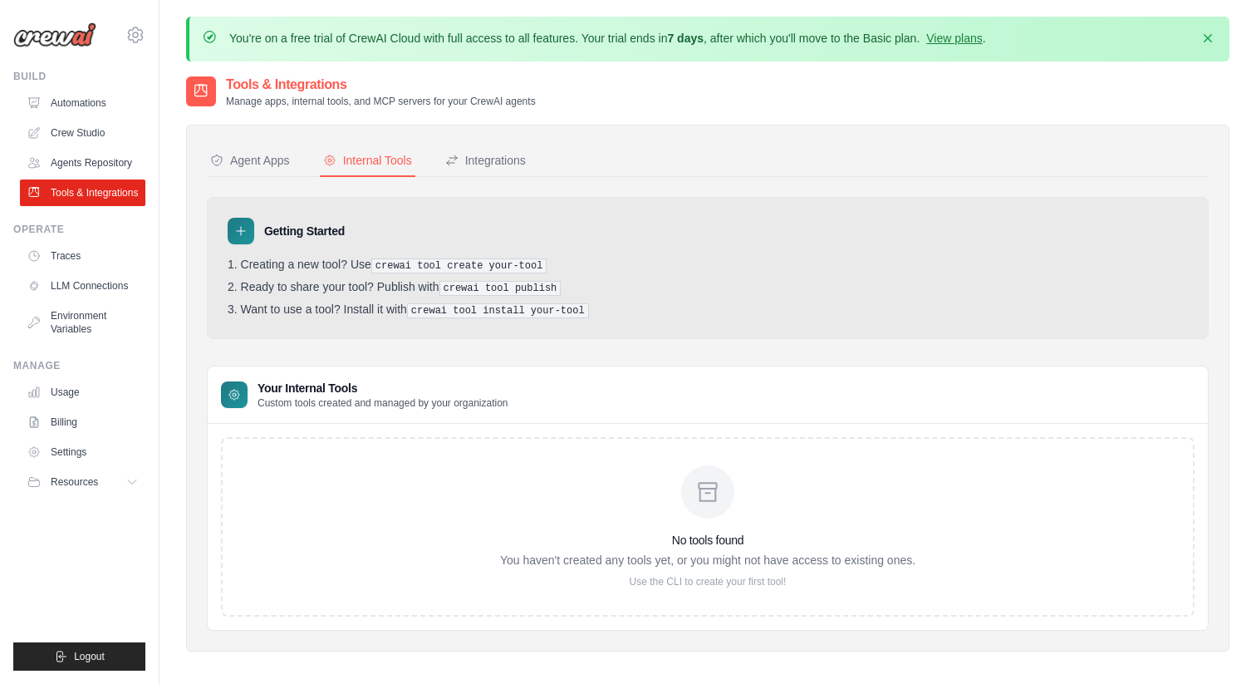
drag, startPoint x: 248, startPoint y: 43, endPoint x: 575, endPoint y: 32, distance: 327.5
click at [575, 32] on p "You're on a free trial of CrewAI Cloud with full access to all features. Your t…" at bounding box center [607, 38] width 757 height 17
click at [646, 52] on div "You're on a free trial of CrewAI Cloud with full access to all features. Your t…" at bounding box center [707, 39] width 1043 height 45
click at [1209, 38] on icon "button" at bounding box center [1208, 37] width 8 height 8
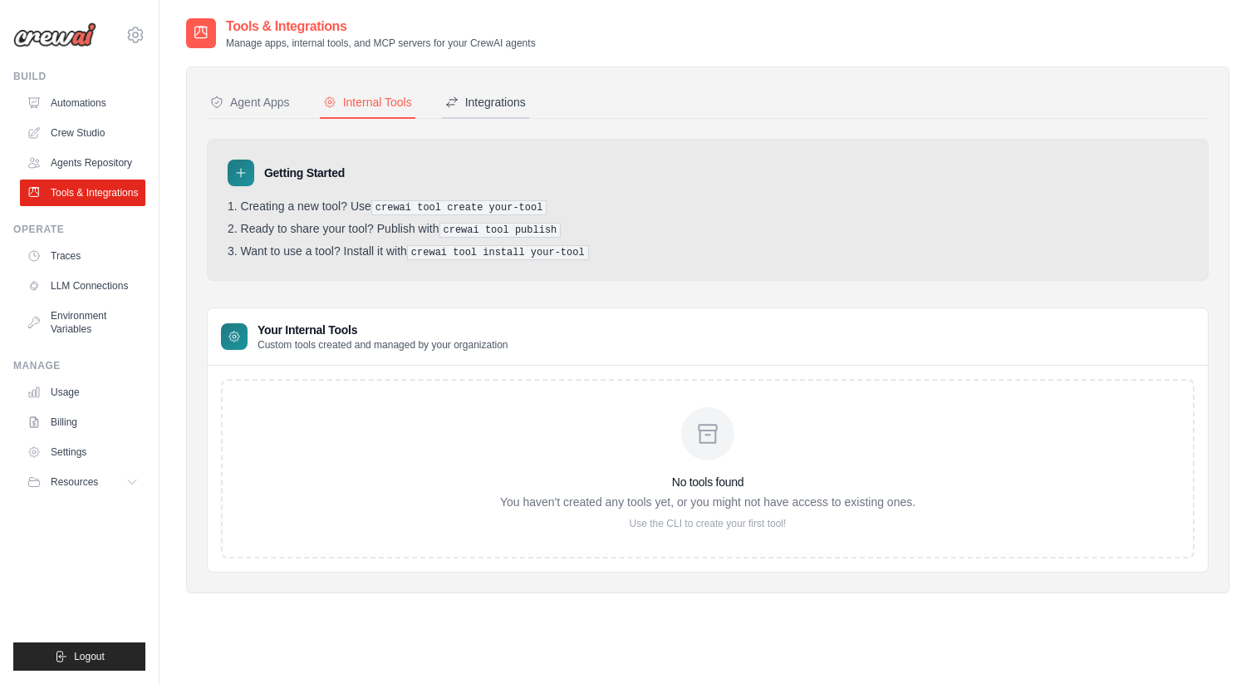
click at [503, 99] on div "Integrations" at bounding box center [485, 102] width 81 height 17
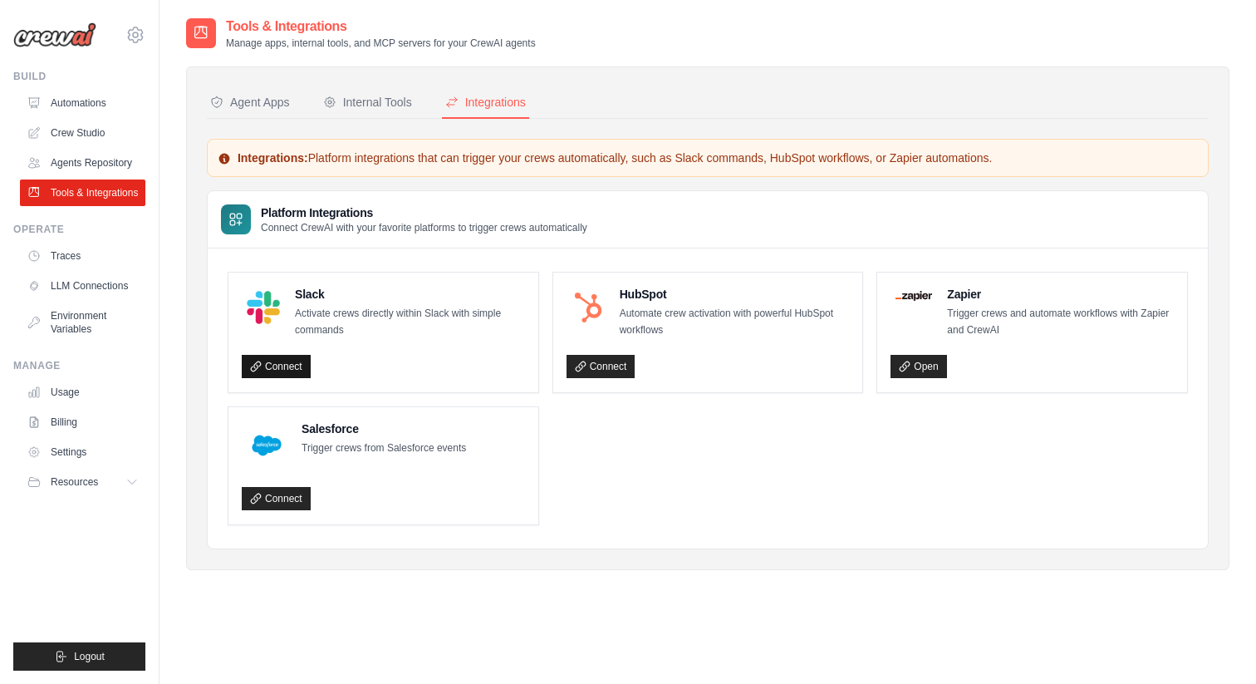
click at [283, 364] on link "Connect" at bounding box center [276, 366] width 69 height 23
